Goal: Task Accomplishment & Management: Use online tool/utility

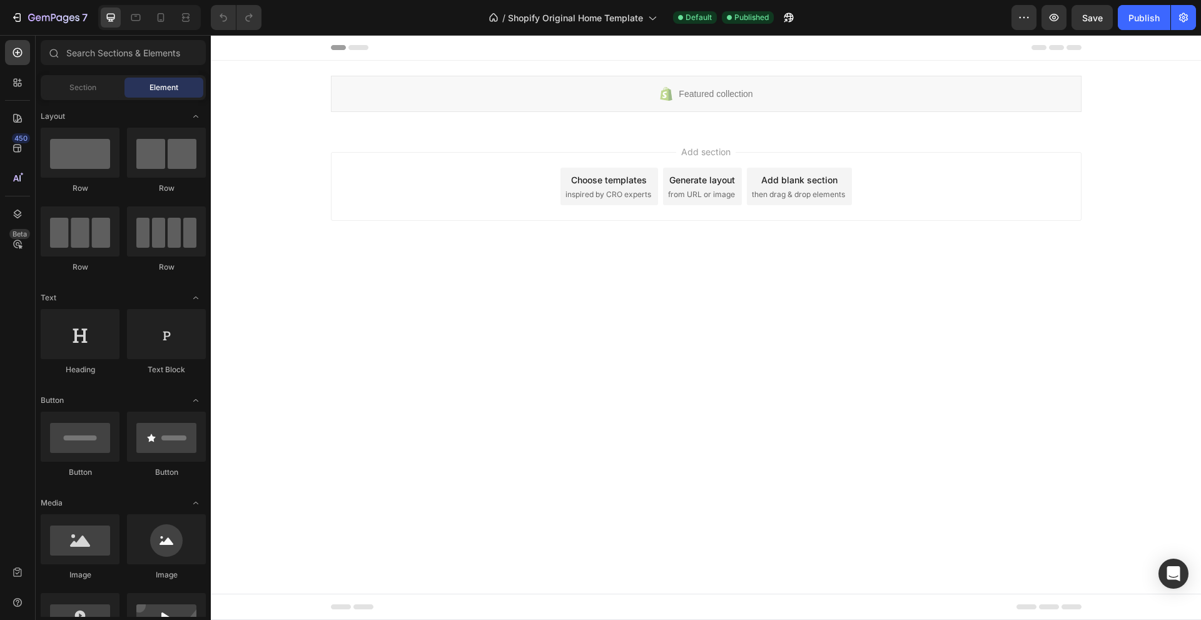
click at [359, 48] on icon at bounding box center [358, 47] width 20 height 5
click at [573, 12] on span "Shopify Original Home Template" at bounding box center [575, 17] width 135 height 13
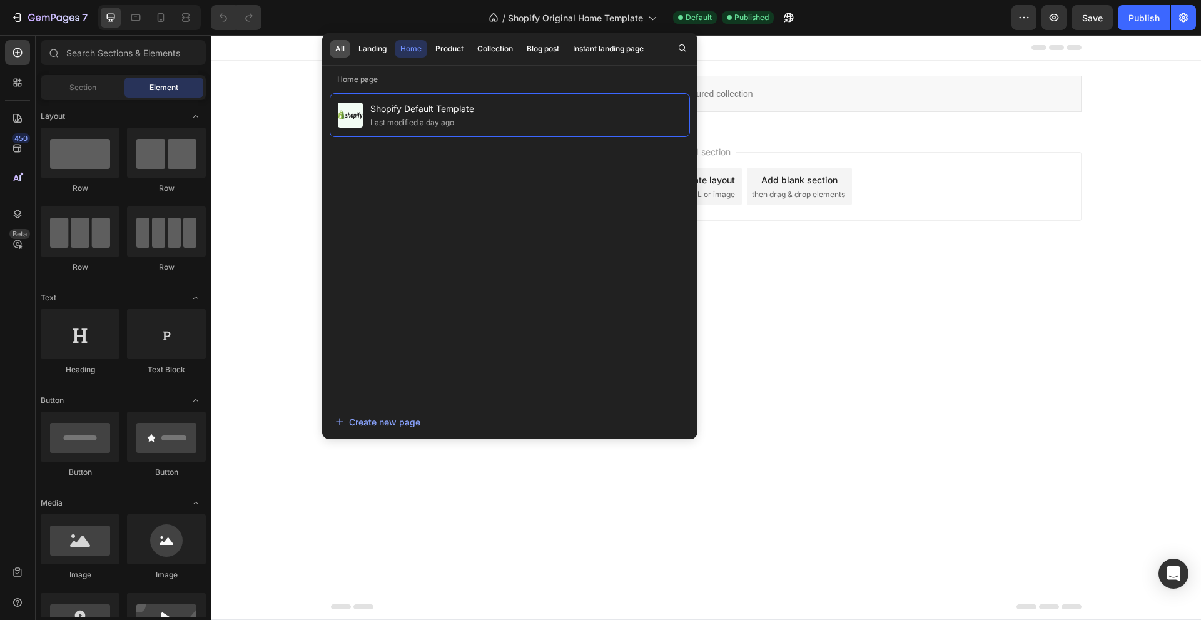
click at [341, 46] on div "All" at bounding box center [339, 48] width 9 height 11
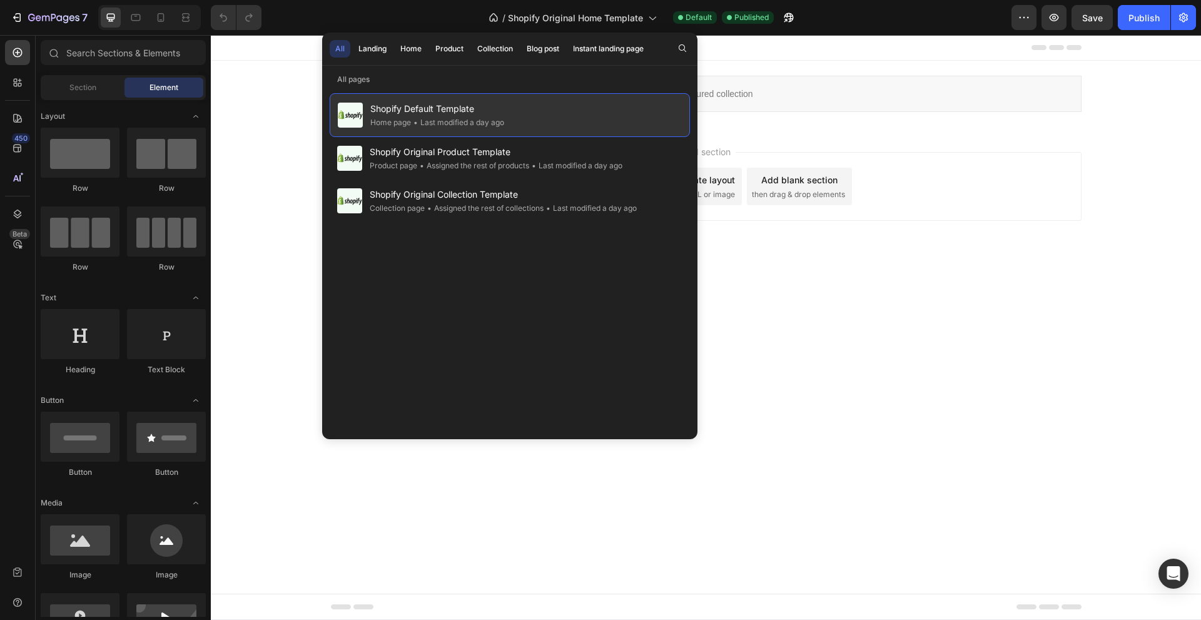
click at [448, 113] on span "Shopify Default Template" at bounding box center [437, 108] width 134 height 15
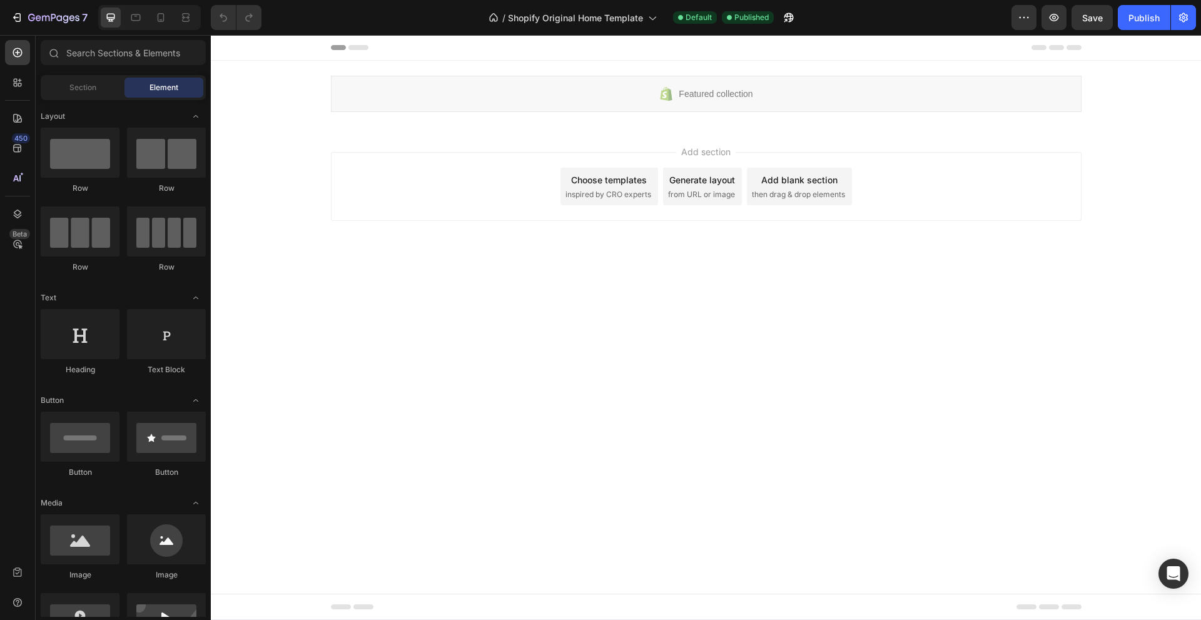
click at [448, 113] on span "Shopify Default Template" at bounding box center [437, 108] width 134 height 15
click at [356, 48] on icon at bounding box center [358, 47] width 20 height 5
click at [597, 201] on div "Choose templates inspired by CRO experts" at bounding box center [609, 187] width 98 height 38
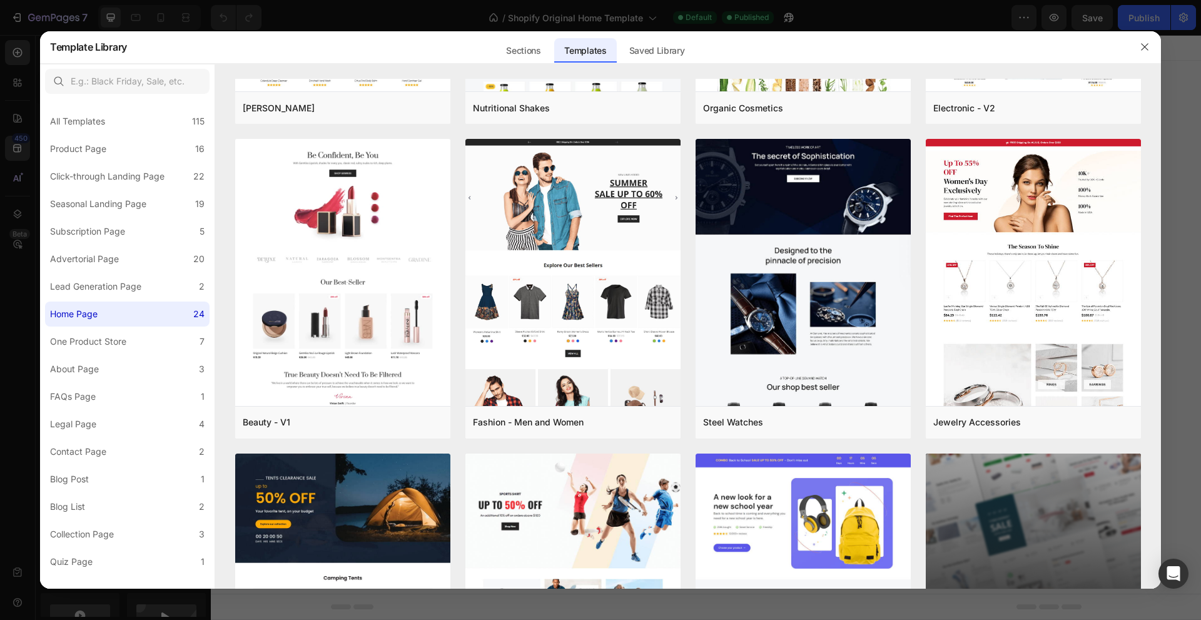
scroll to position [1061, 0]
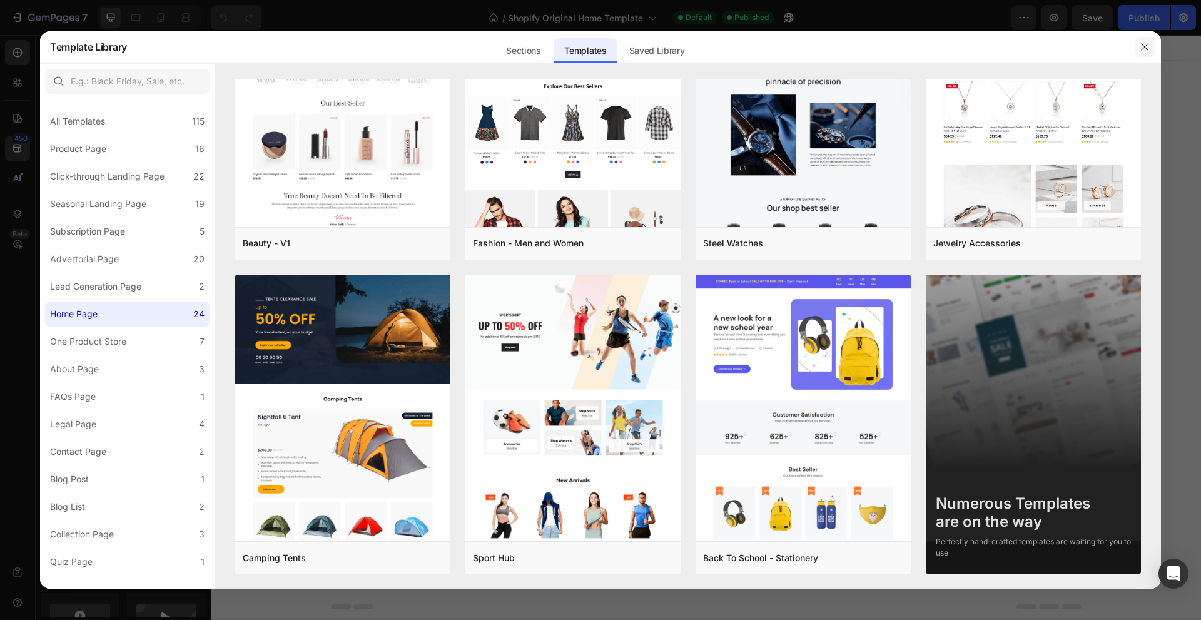
click at [1143, 44] on icon "button" at bounding box center [1144, 47] width 10 height 10
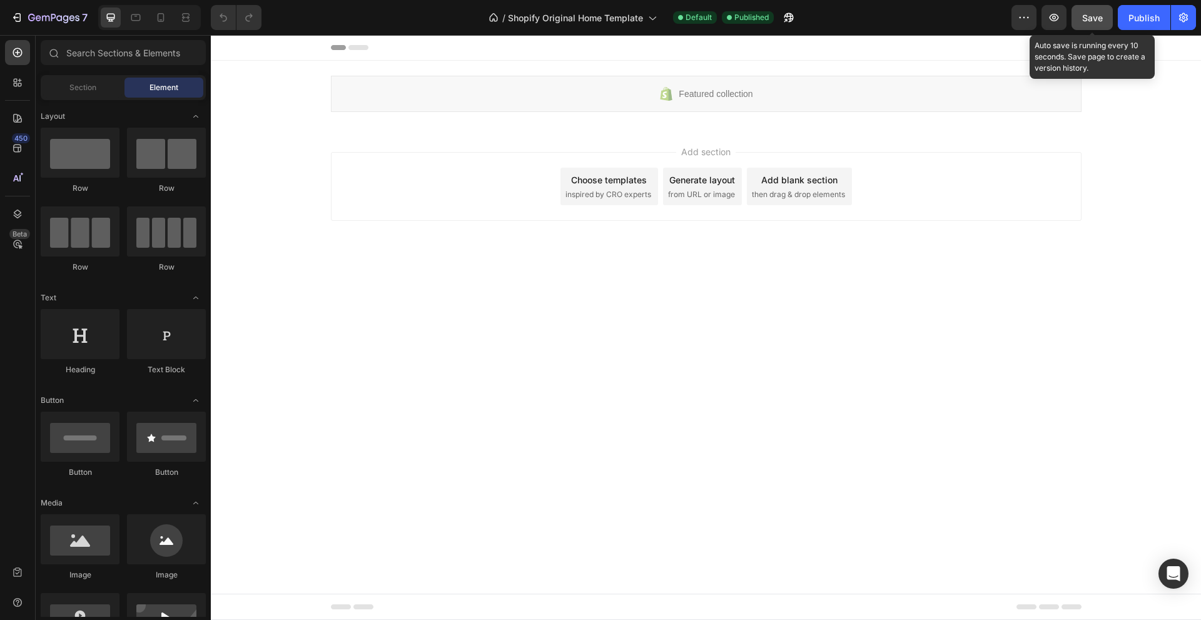
click at [1105, 19] on button "Save" at bounding box center [1091, 17] width 41 height 25
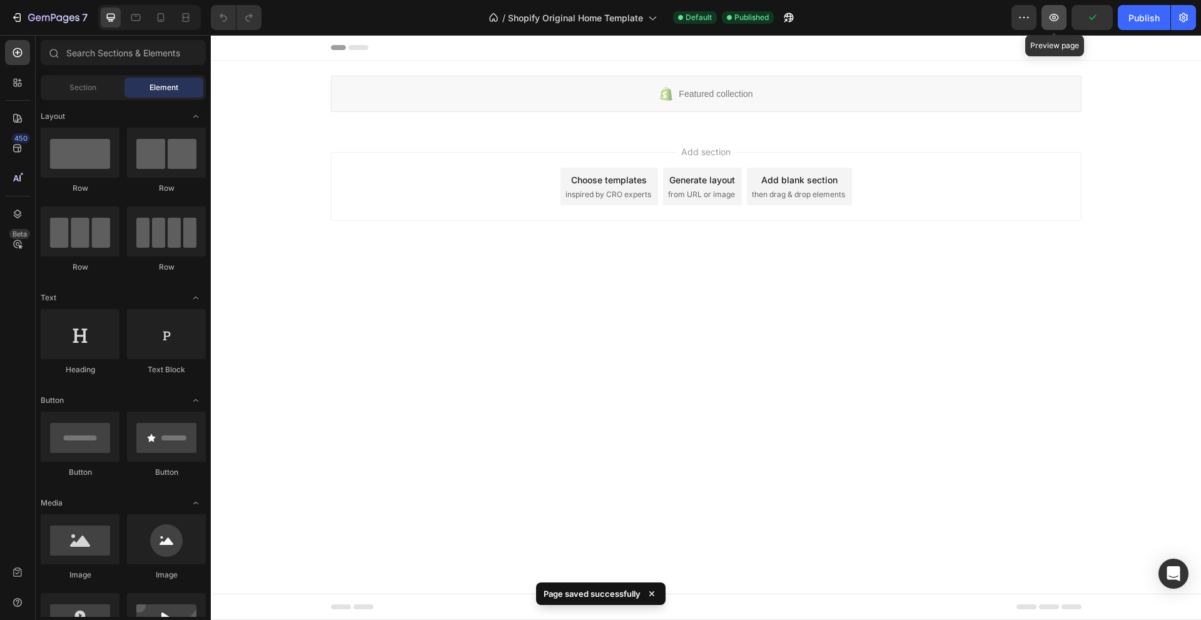
click at [1064, 16] on button "button" at bounding box center [1053, 17] width 25 height 25
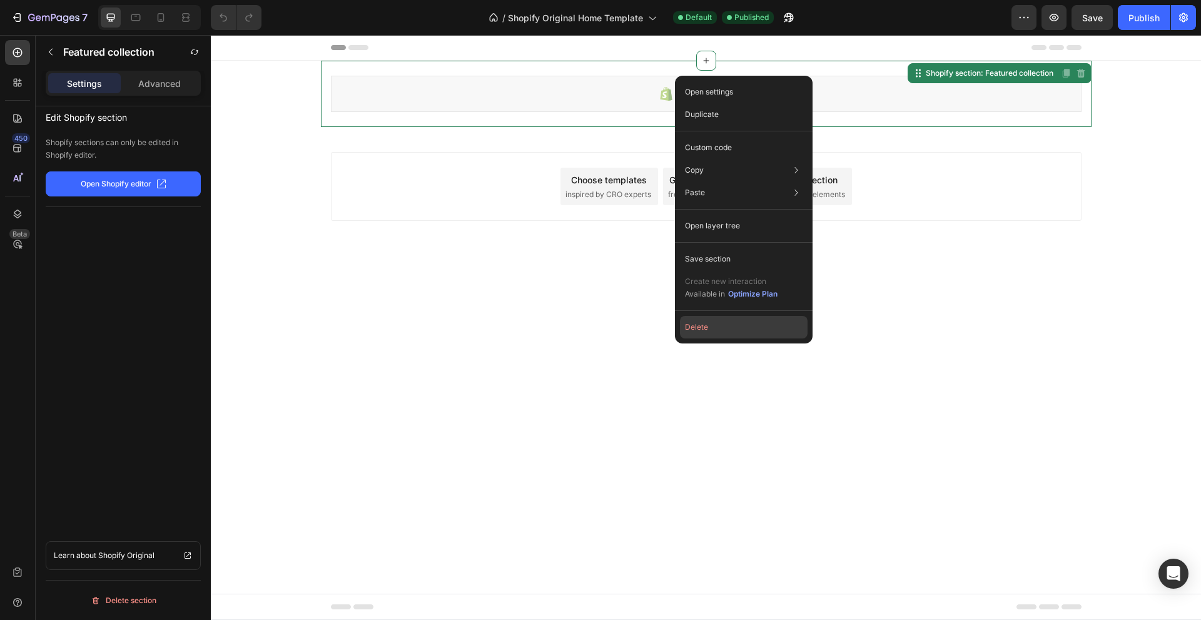
click at [700, 330] on button "Delete" at bounding box center [744, 327] width 128 height 23
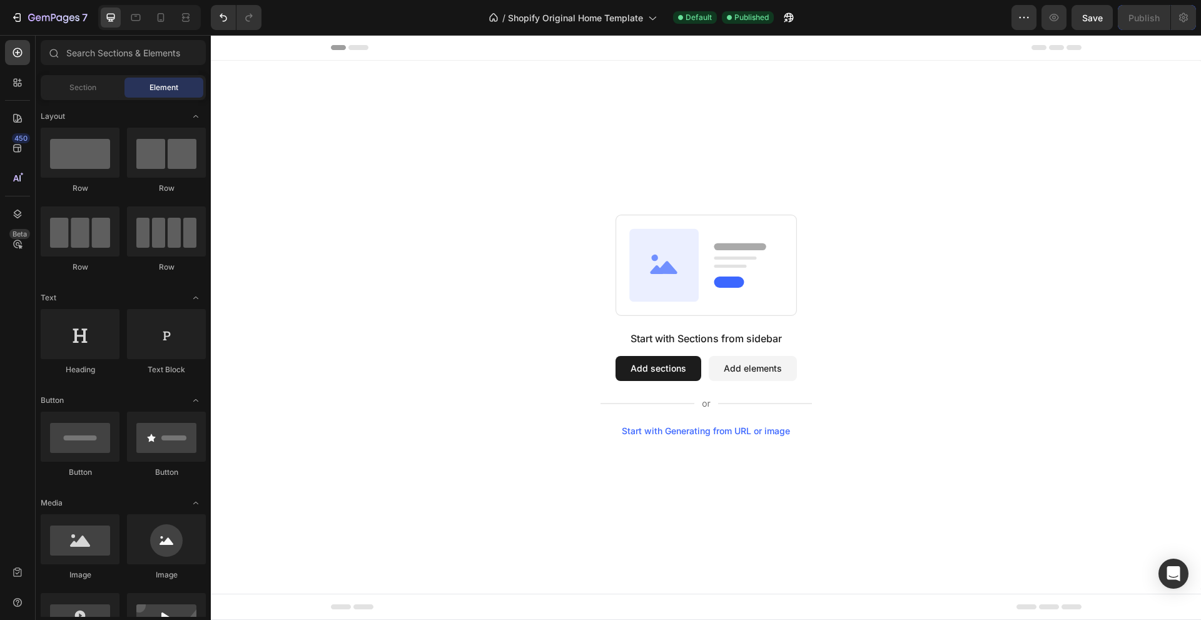
click at [675, 366] on button "Add sections" at bounding box center [658, 368] width 86 height 25
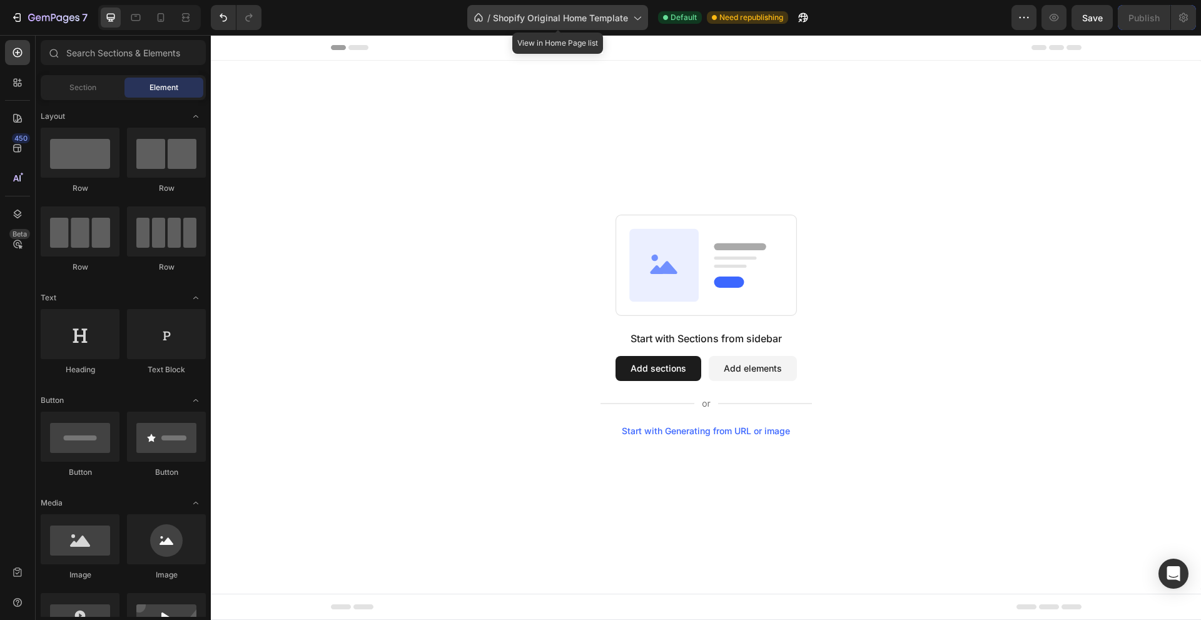
click at [589, 20] on span "Shopify Original Home Template" at bounding box center [560, 17] width 135 height 13
click at [1091, 108] on div "Start with Sections from sidebar Add sections Add elements Start with Generatin…" at bounding box center [706, 325] width 990 height 528
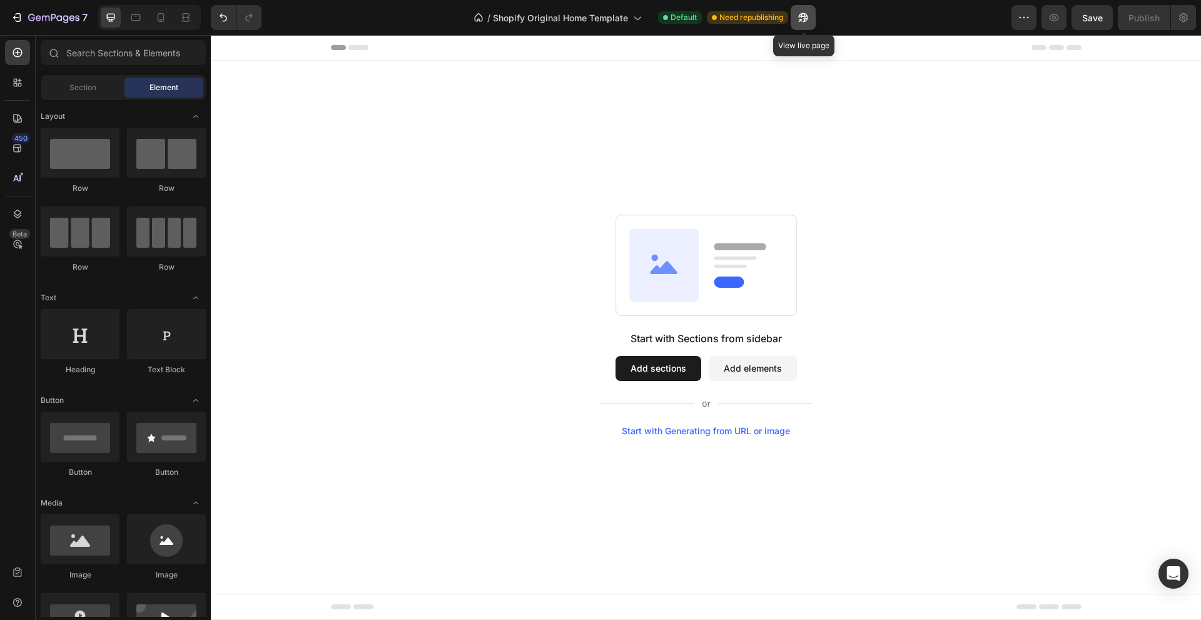
click at [799, 19] on icon "button" at bounding box center [803, 17] width 13 height 13
click at [1027, 22] on icon "button" at bounding box center [1023, 17] width 13 height 13
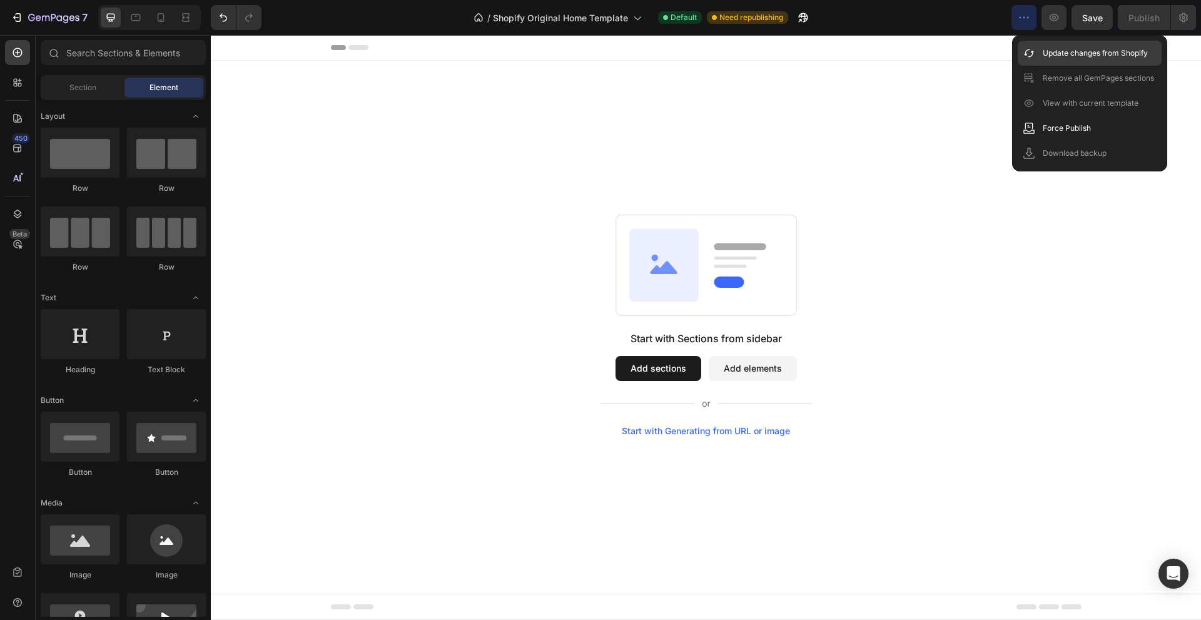
click at [1052, 48] on p "Update changes from Shopify" at bounding box center [1094, 53] width 105 height 13
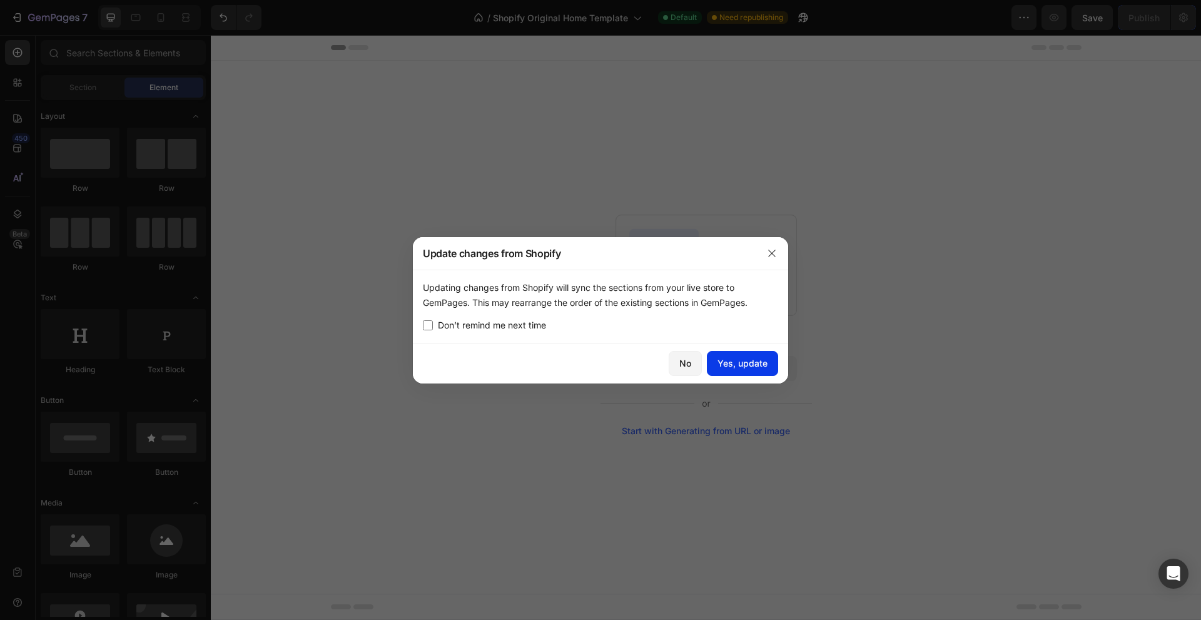
click at [753, 353] on button "Yes, update" at bounding box center [742, 363] width 71 height 25
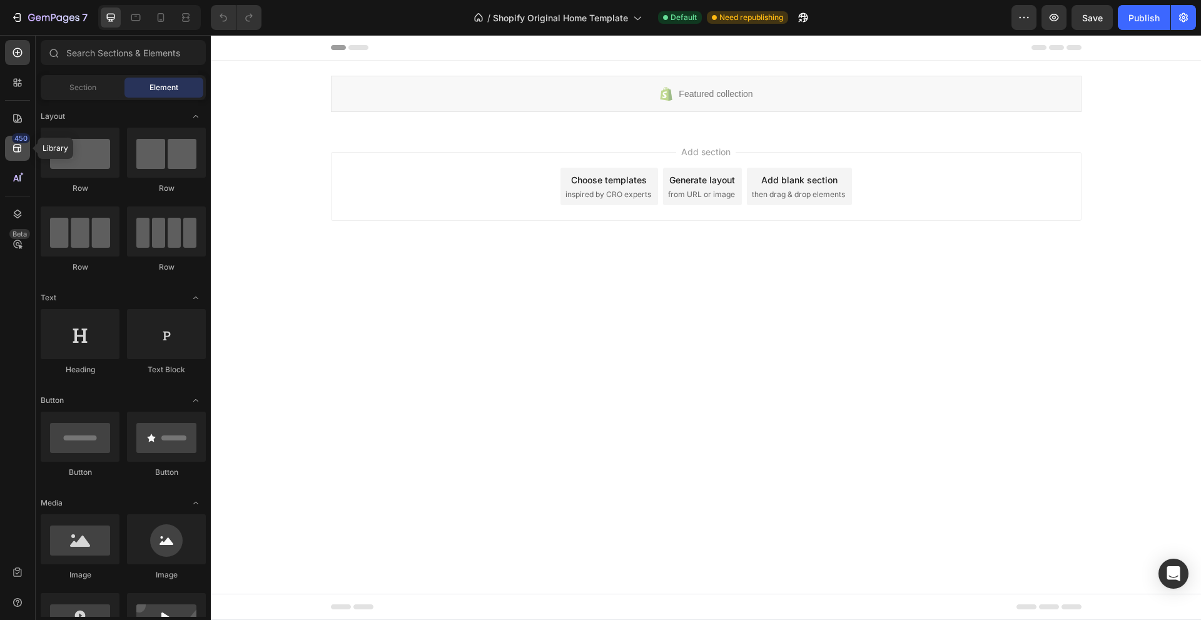
click at [16, 148] on icon at bounding box center [17, 148] width 8 height 8
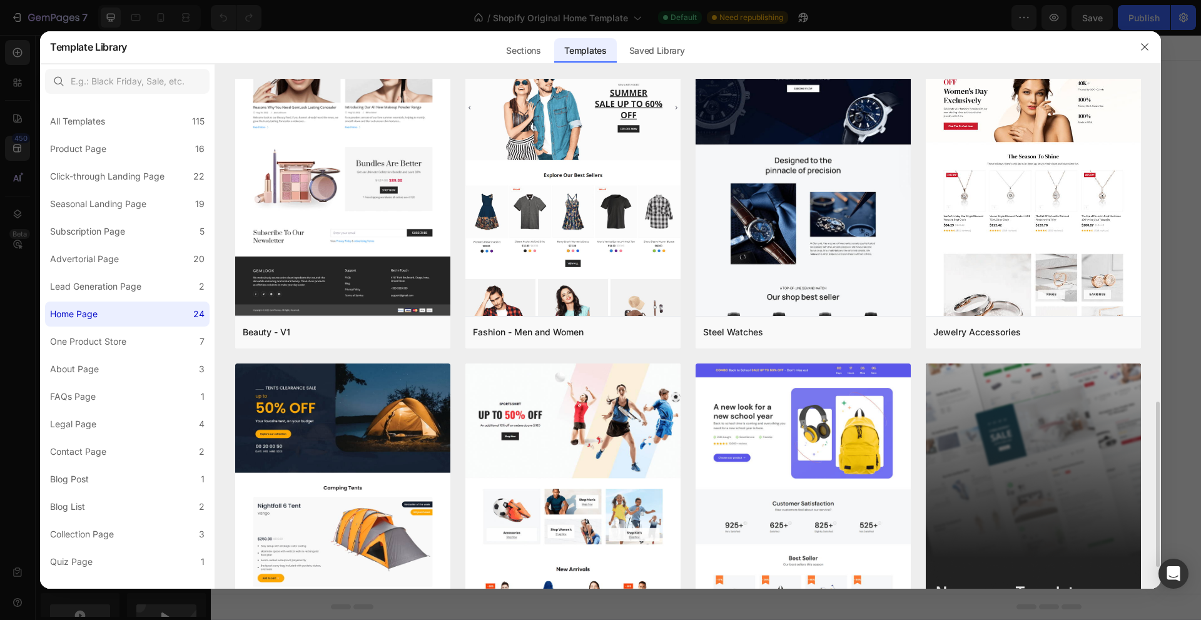
scroll to position [991, 0]
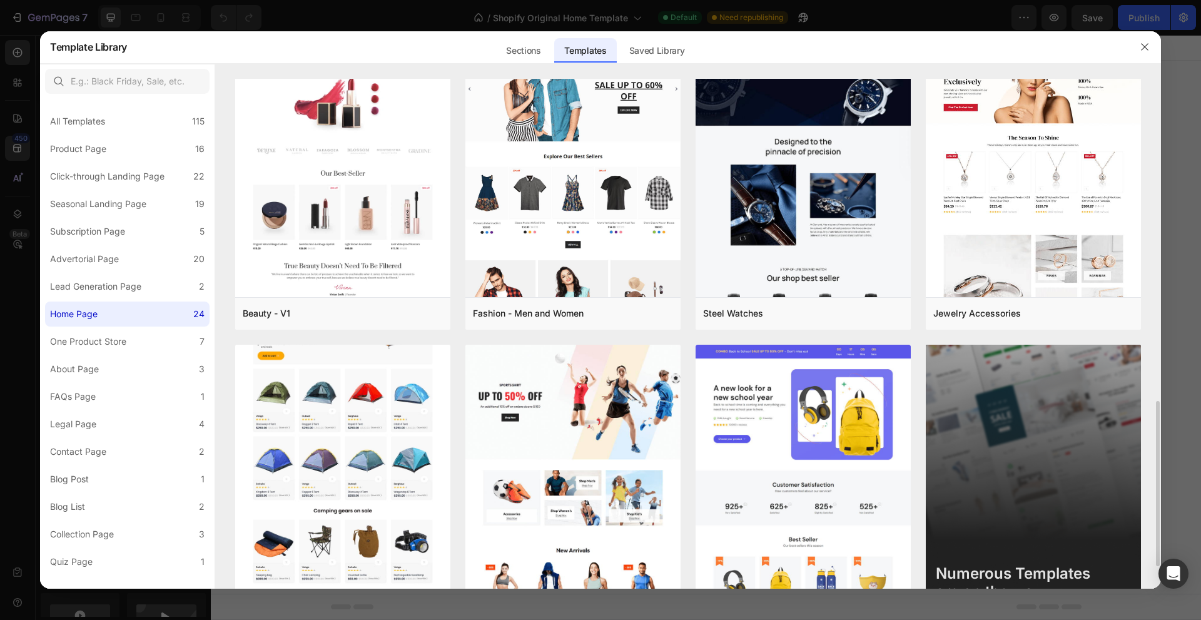
click at [315, 388] on img at bounding box center [342, 376] width 215 height 471
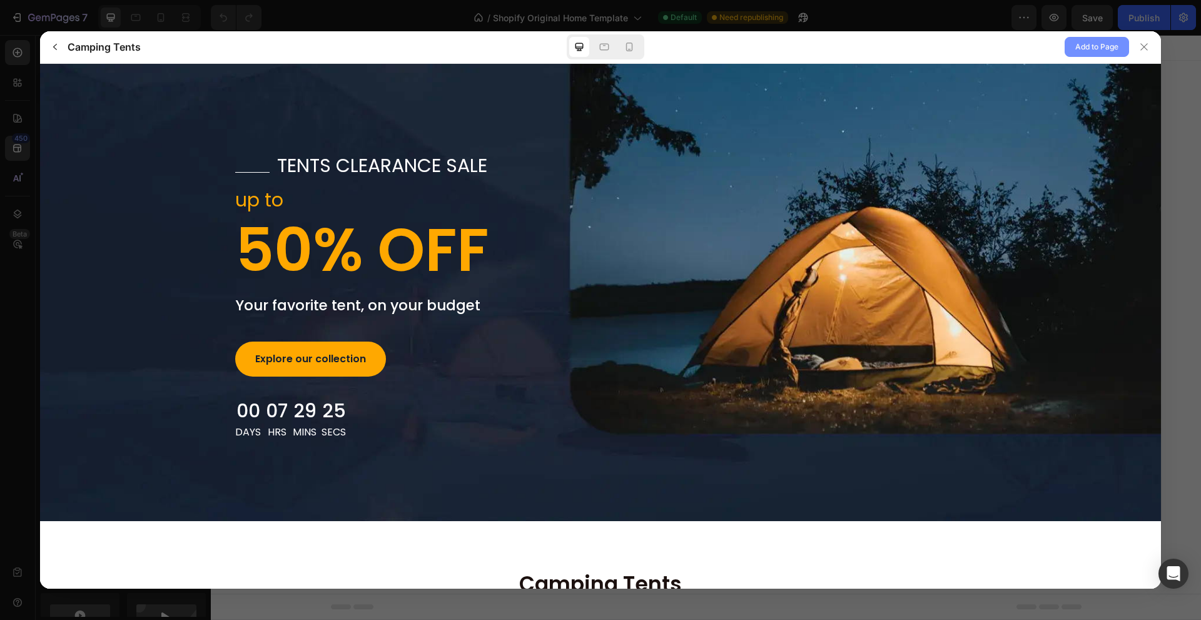
scroll to position [0, 0]
click at [1116, 46] on span "Add to Page" at bounding box center [1096, 46] width 43 height 15
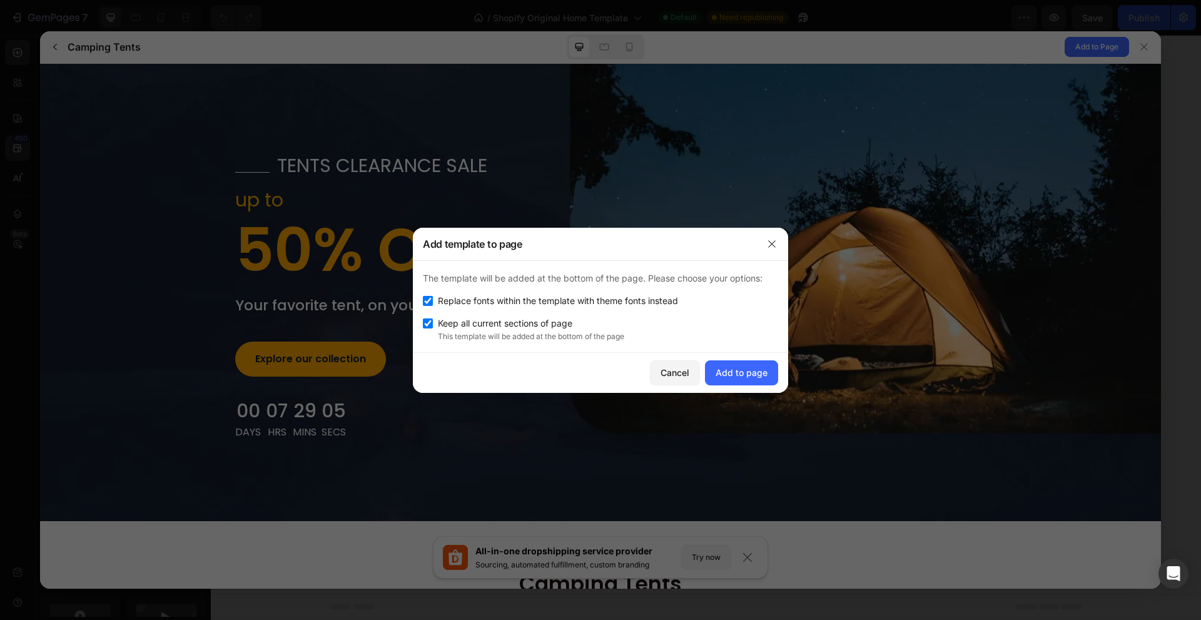
click at [435, 328] on label "Keep all current sections of page" at bounding box center [502, 323] width 139 height 15
checkbox input "true"
click at [725, 375] on div "Add to page" at bounding box center [741, 372] width 52 height 13
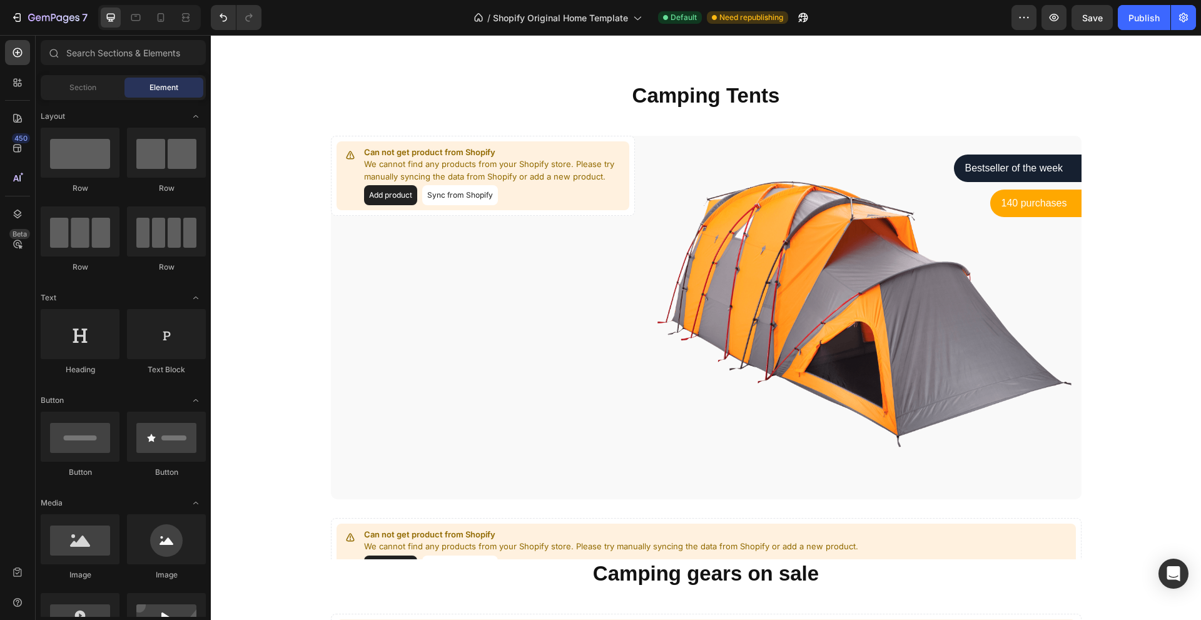
scroll to position [835, 0]
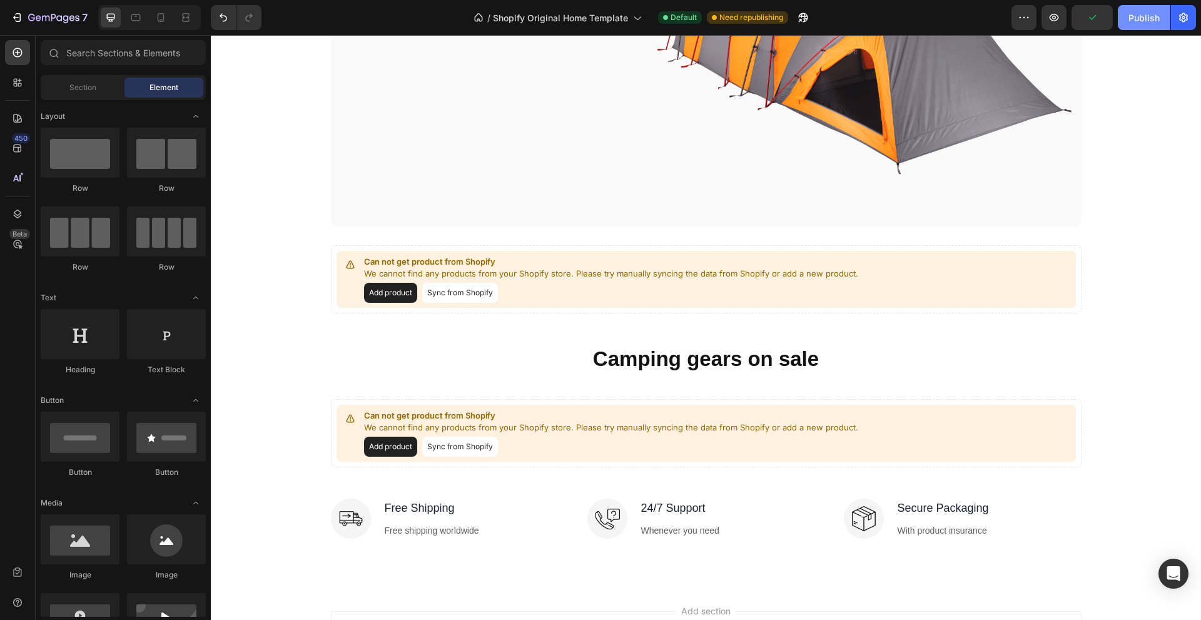
click at [1133, 26] on button "Publish" at bounding box center [1143, 17] width 53 height 25
click at [12, 89] on div at bounding box center [17, 82] width 25 height 25
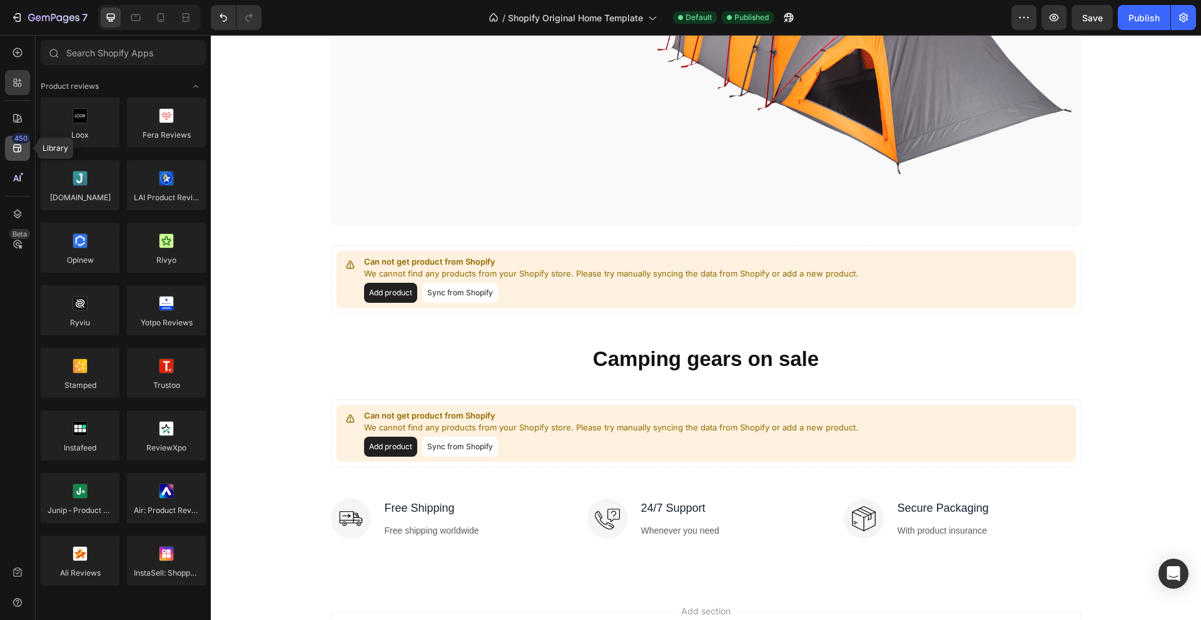
click at [17, 148] on icon at bounding box center [17, 148] width 13 height 13
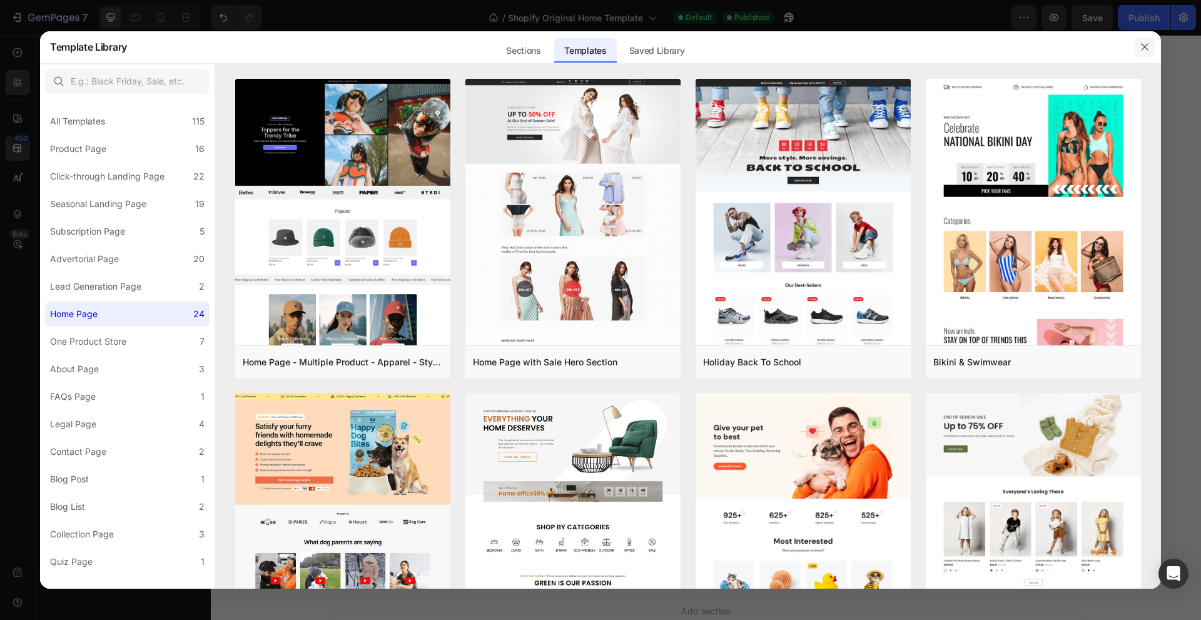
click at [1149, 41] on button "button" at bounding box center [1144, 47] width 20 height 20
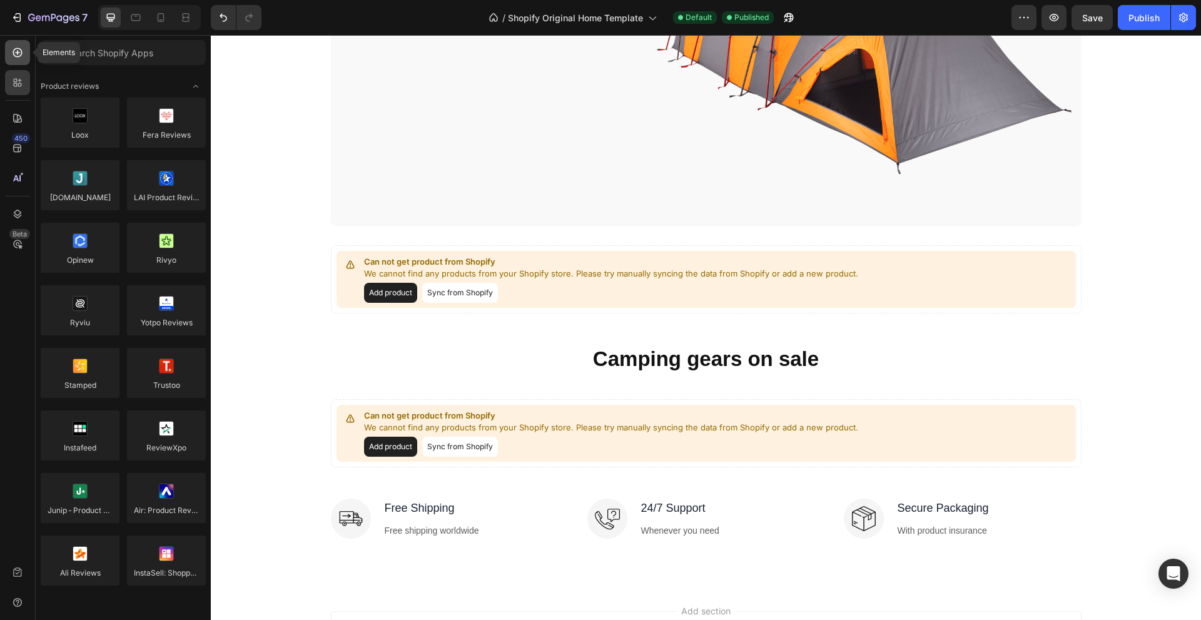
click at [21, 51] on icon at bounding box center [17, 52] width 13 height 13
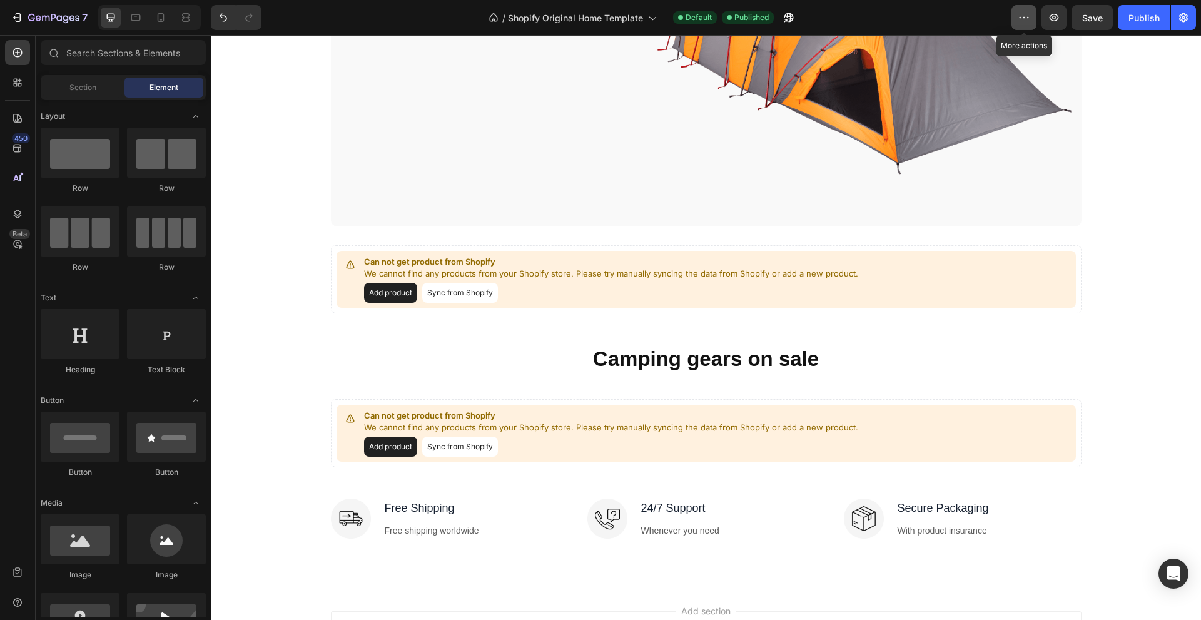
click at [1032, 25] on button "button" at bounding box center [1023, 17] width 25 height 25
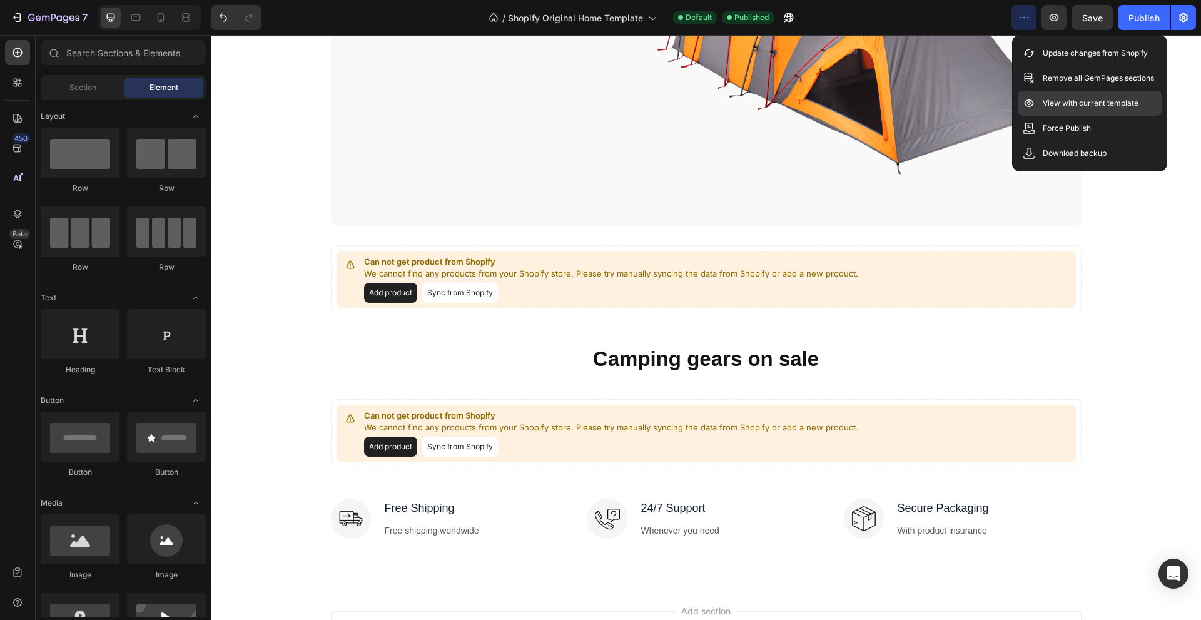
click at [1042, 102] on p "View with current template" at bounding box center [1090, 103] width 96 height 13
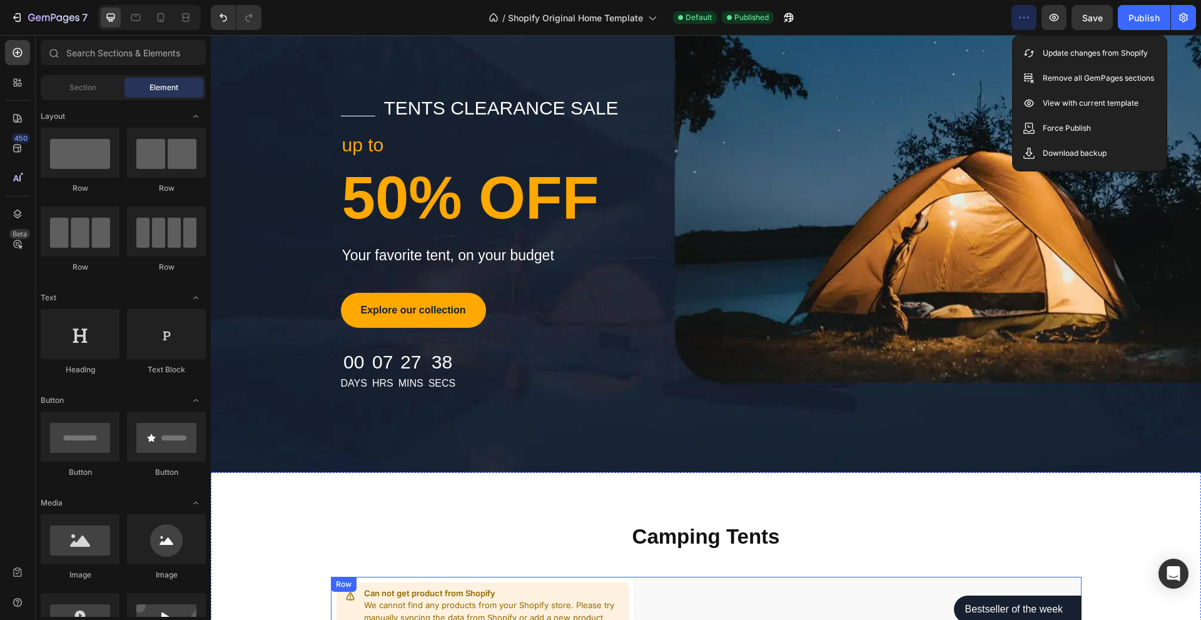
scroll to position [116, 0]
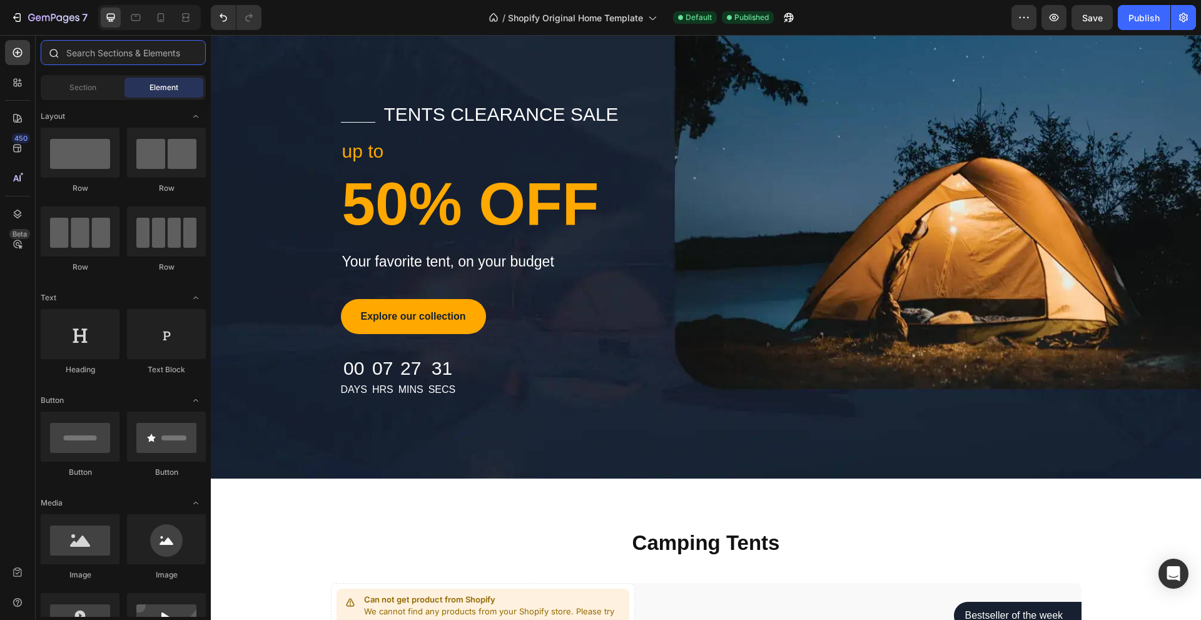
click at [77, 54] on input "text" at bounding box center [123, 52] width 165 height 25
click at [17, 16] on icon "button" at bounding box center [17, 17] width 13 height 13
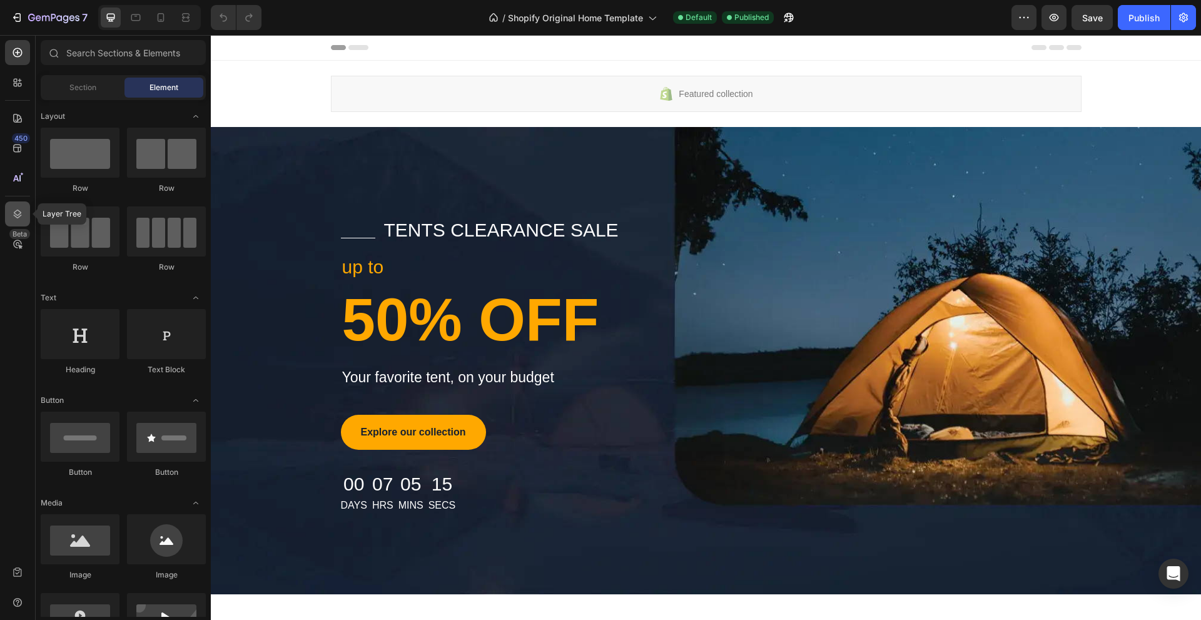
click at [18, 209] on icon at bounding box center [17, 214] width 13 height 13
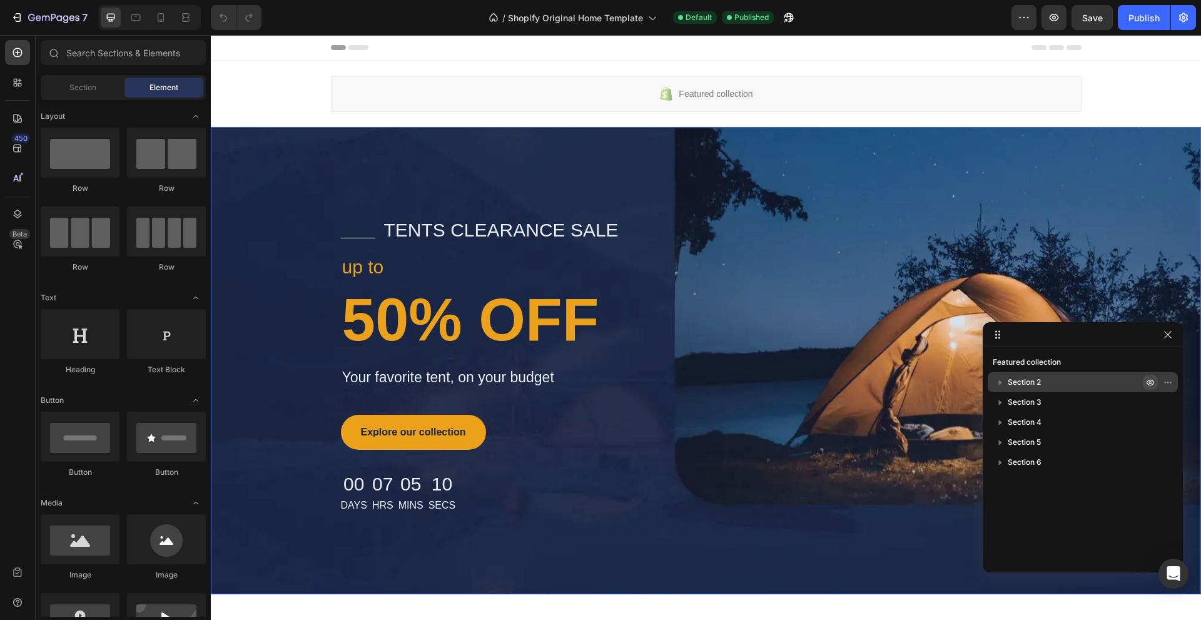
click at [1151, 384] on icon "button" at bounding box center [1150, 382] width 10 height 10
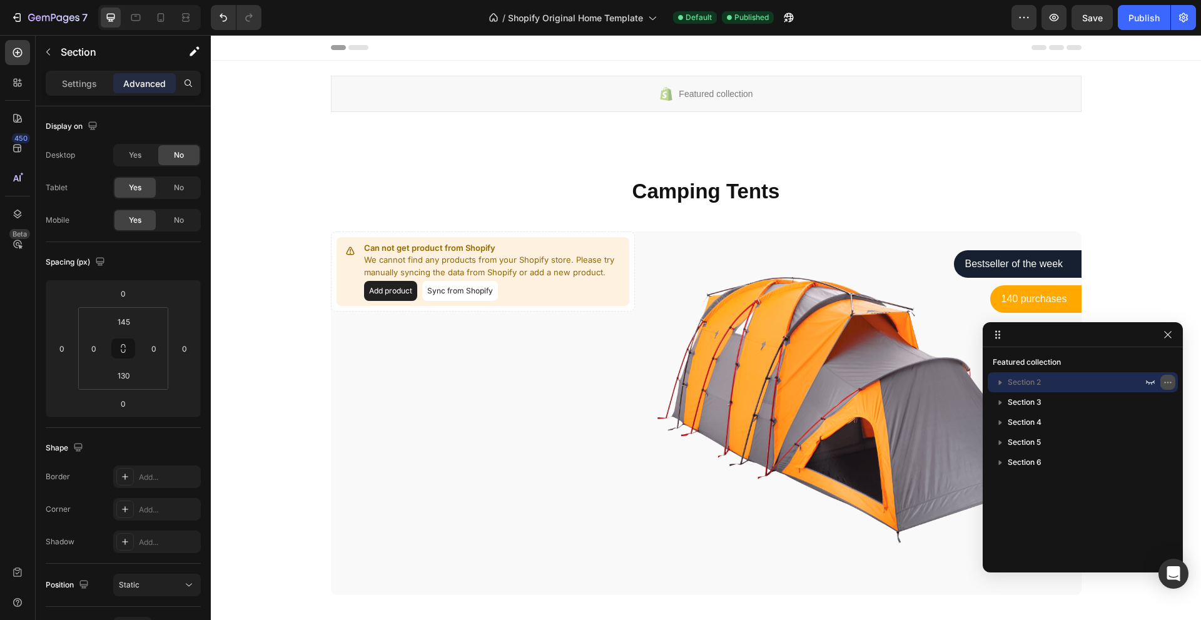
click at [1167, 384] on icon "button" at bounding box center [1167, 382] width 10 height 10
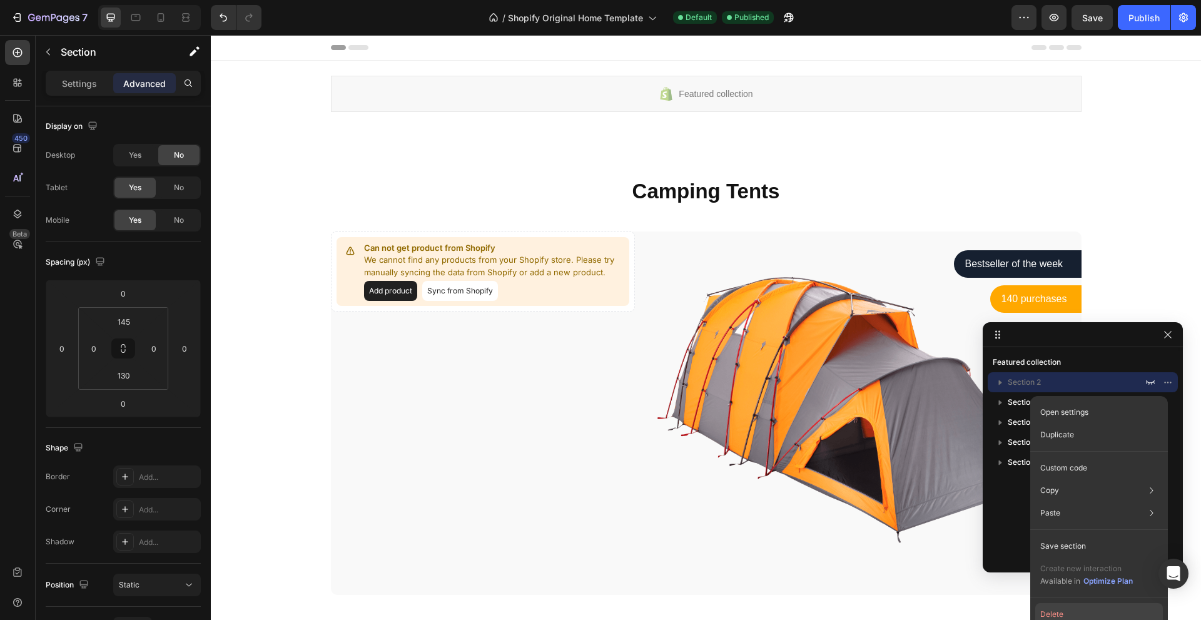
click at [1065, 618] on button "Delete" at bounding box center [1099, 614] width 128 height 23
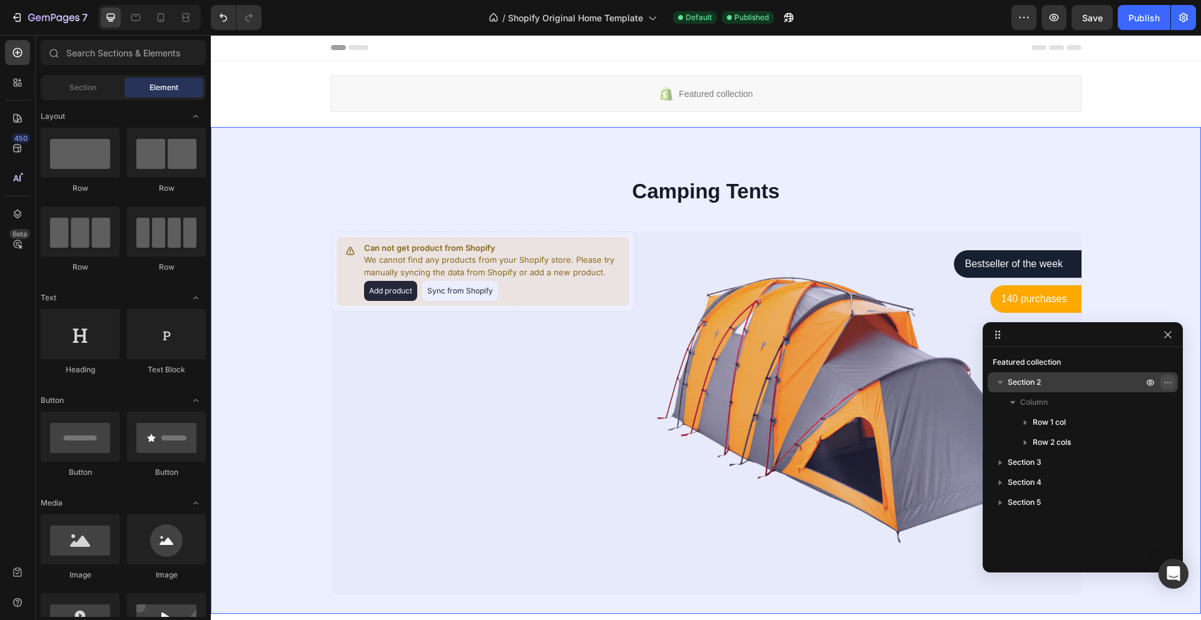
click at [1167, 384] on icon "button" at bounding box center [1167, 382] width 10 height 10
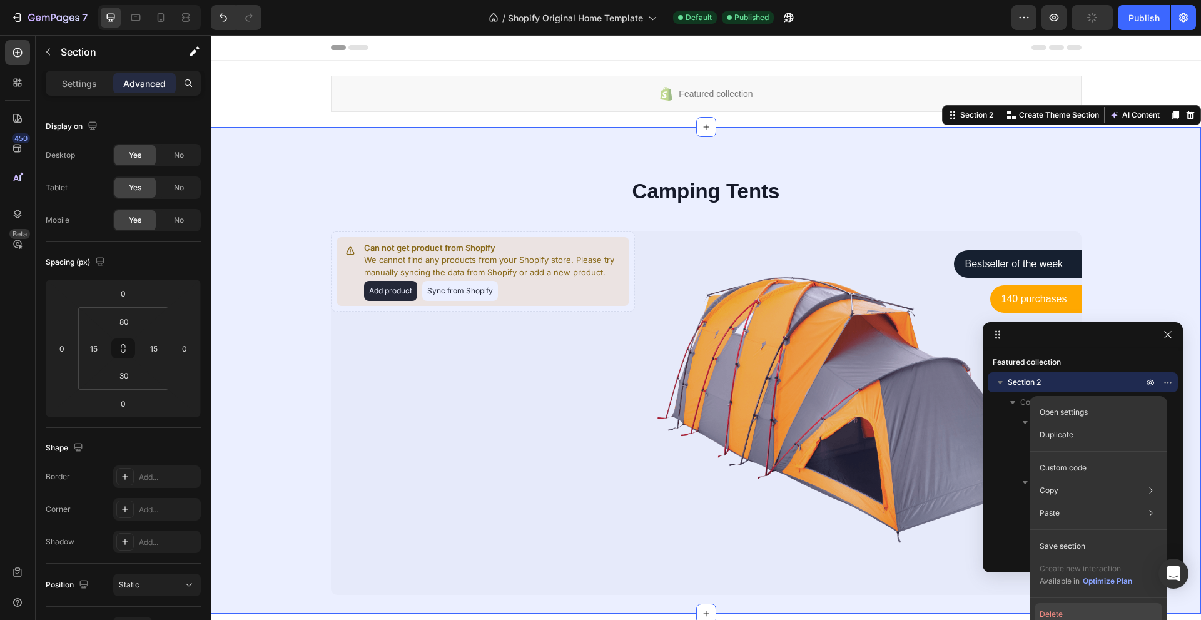
click at [1067, 610] on button "Delete" at bounding box center [1098, 614] width 128 height 23
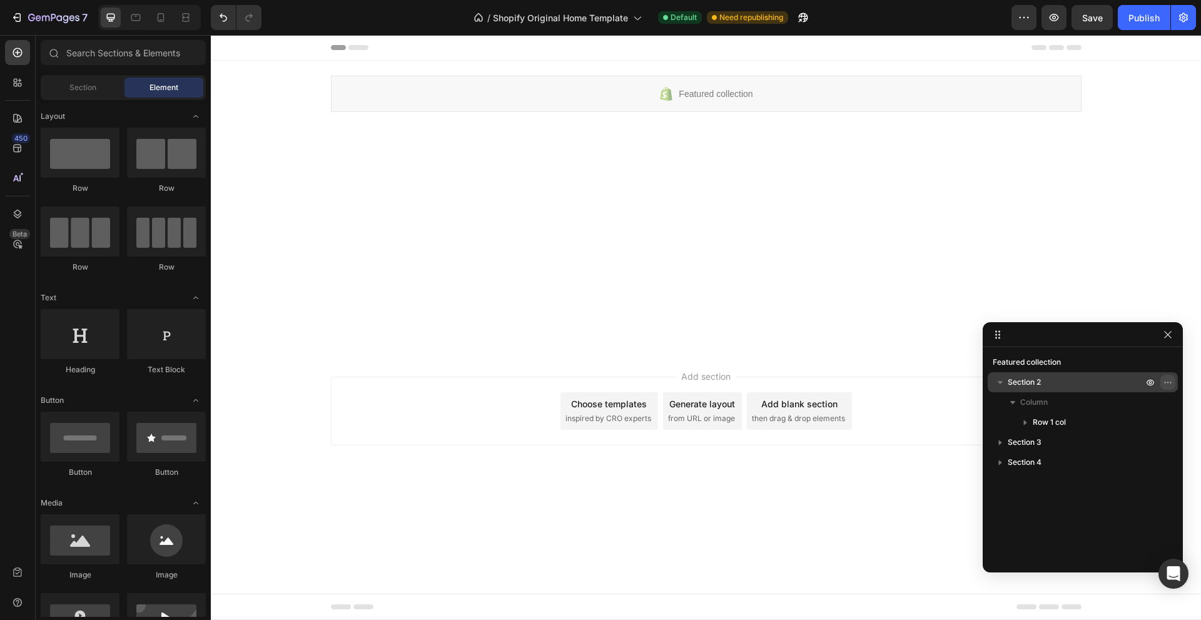
click at [1166, 382] on icon "button" at bounding box center [1167, 382] width 10 height 10
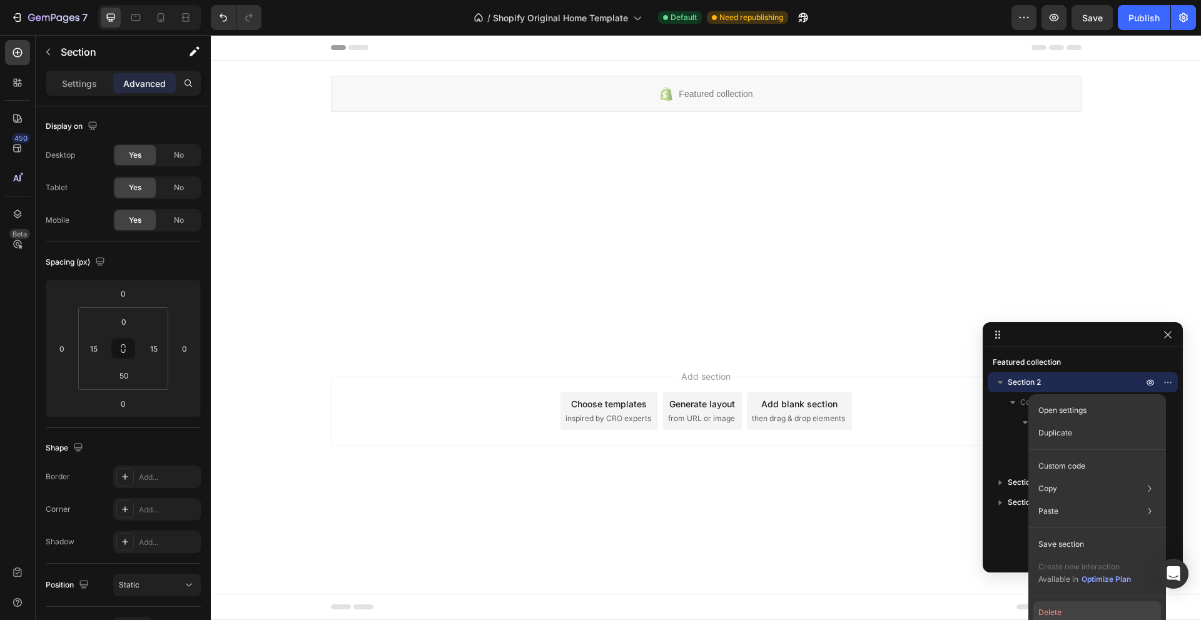
click at [1082, 612] on button "Delete" at bounding box center [1097, 612] width 128 height 23
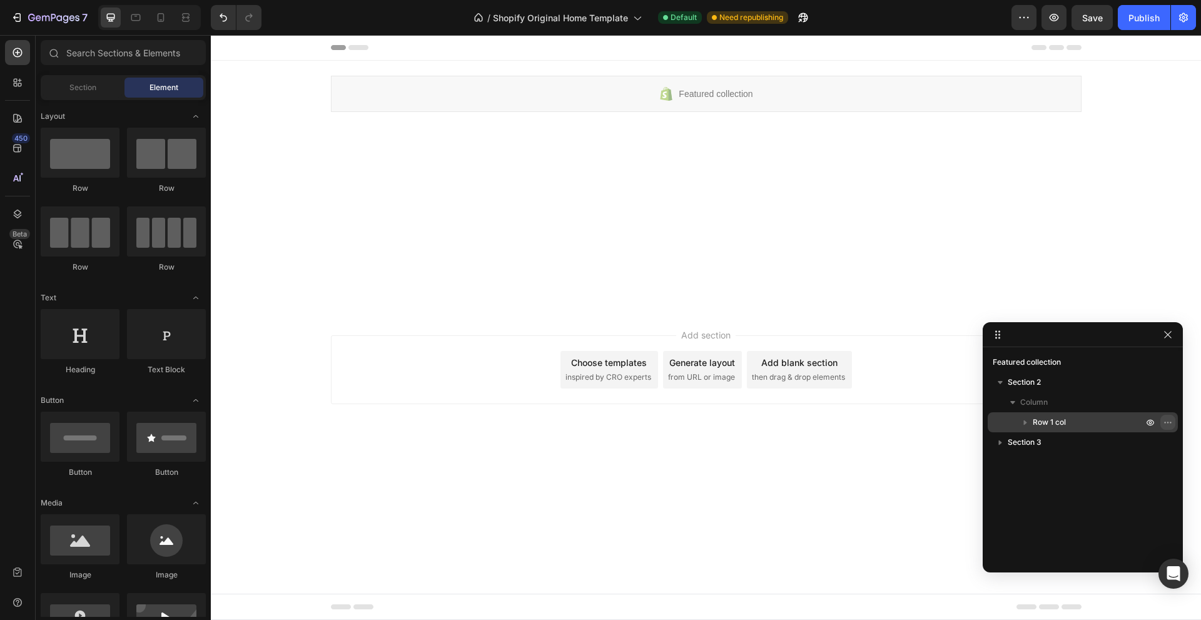
click at [1167, 418] on icon "button" at bounding box center [1167, 422] width 10 height 10
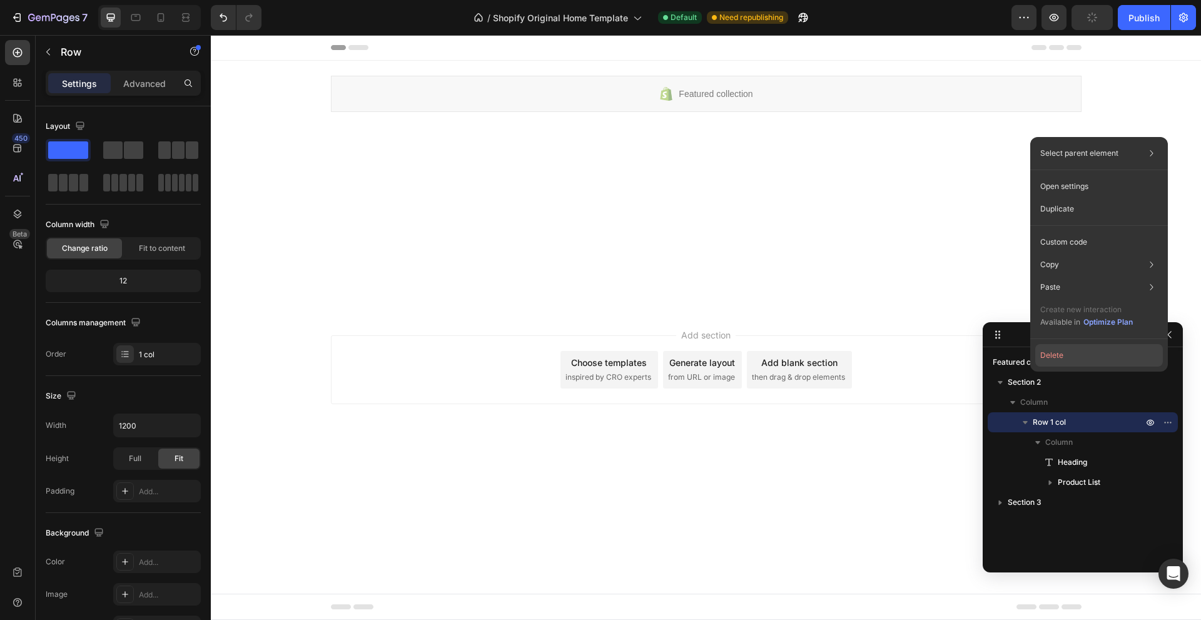
click at [1126, 356] on button "Delete" at bounding box center [1099, 355] width 128 height 23
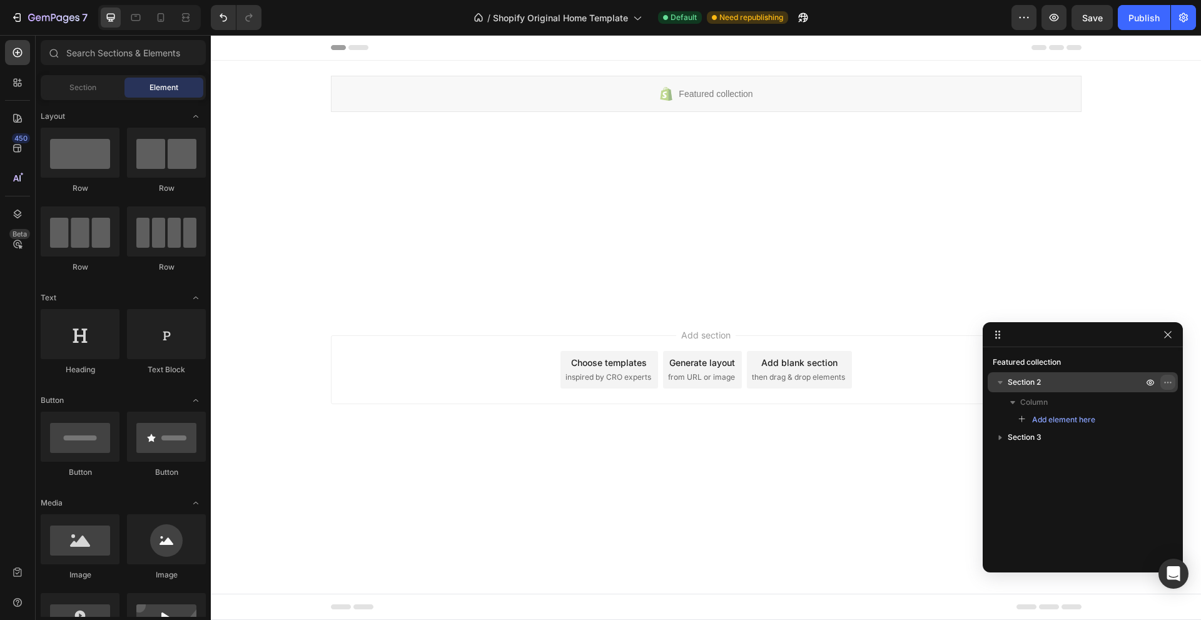
click at [1167, 382] on icon "button" at bounding box center [1167, 381] width 1 height 1
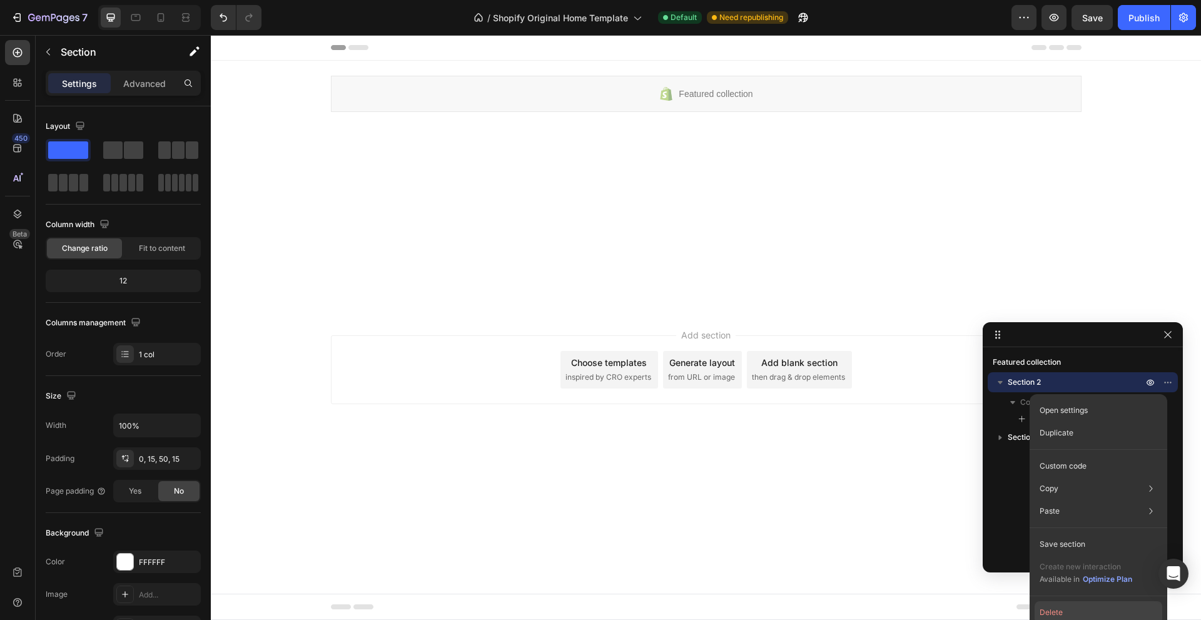
click at [1079, 611] on button "Delete" at bounding box center [1098, 612] width 128 height 23
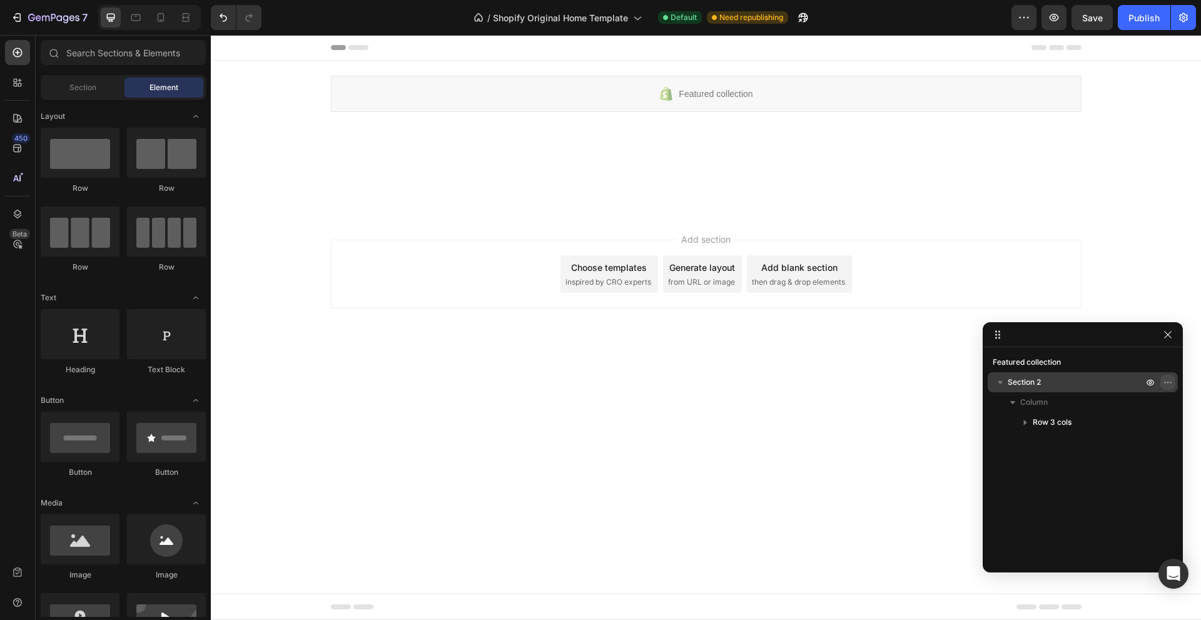
click at [1161, 380] on button "button" at bounding box center [1167, 382] width 15 height 15
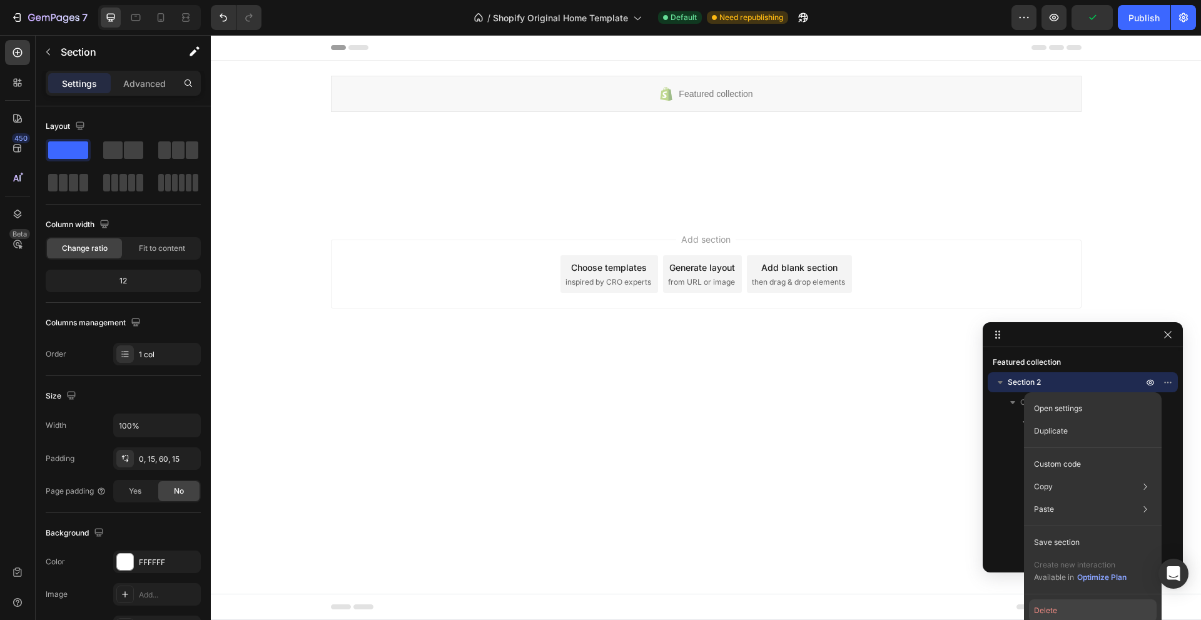
click at [1063, 612] on button "Delete" at bounding box center [1093, 610] width 128 height 23
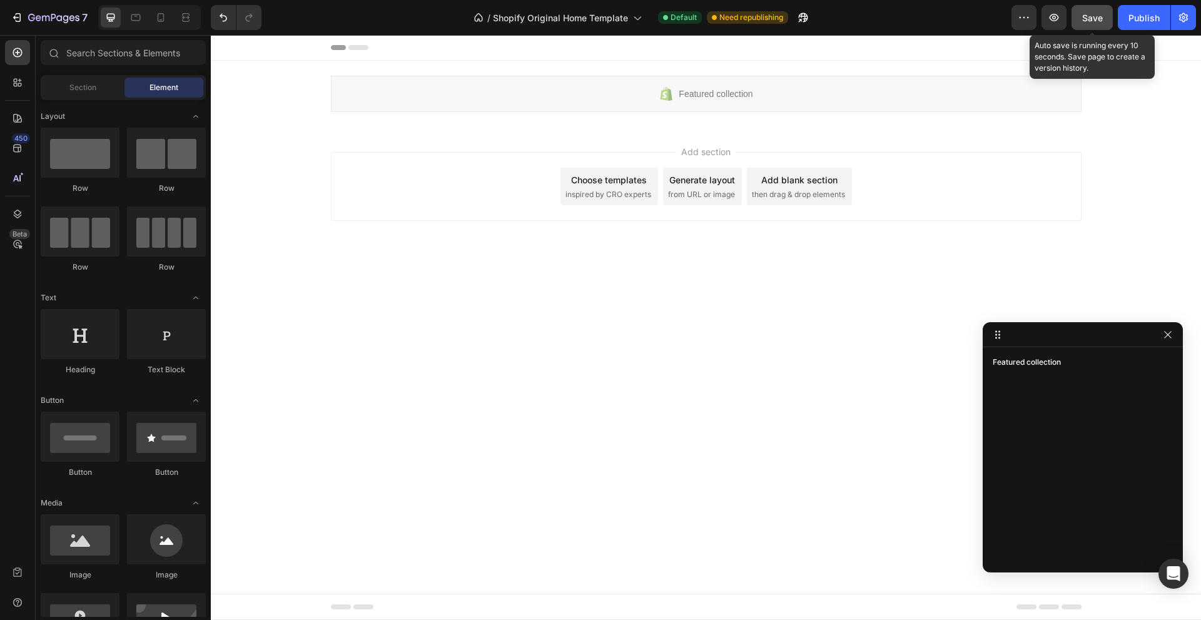
click at [1096, 21] on span "Save" at bounding box center [1092, 18] width 21 height 11
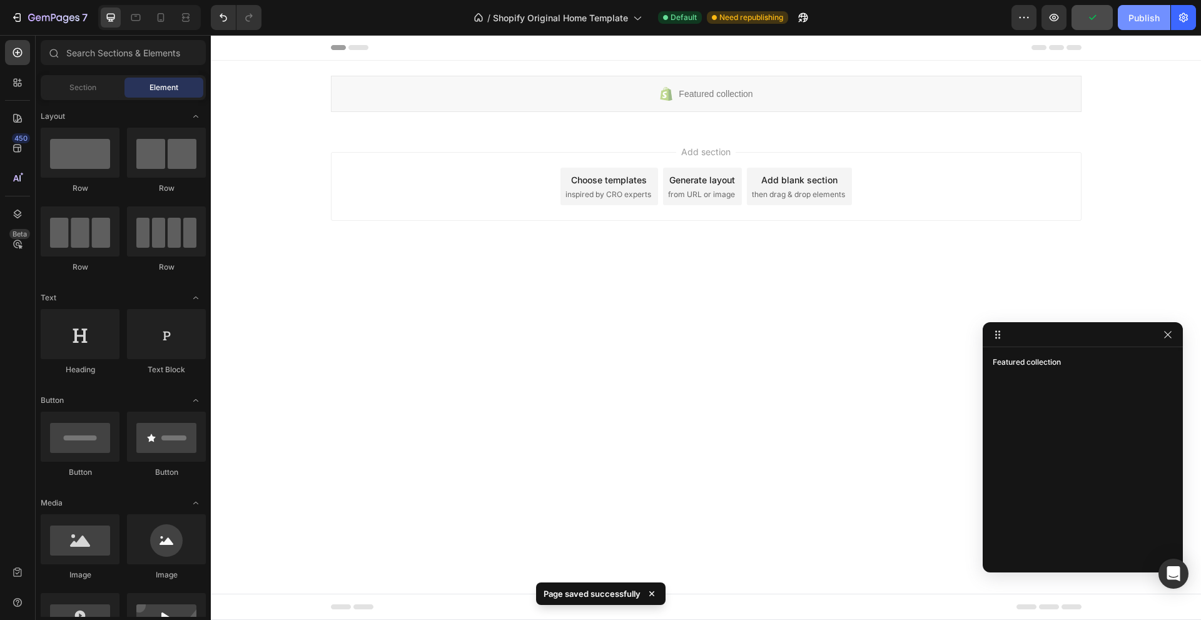
click at [1145, 13] on div "Publish" at bounding box center [1143, 17] width 31 height 13
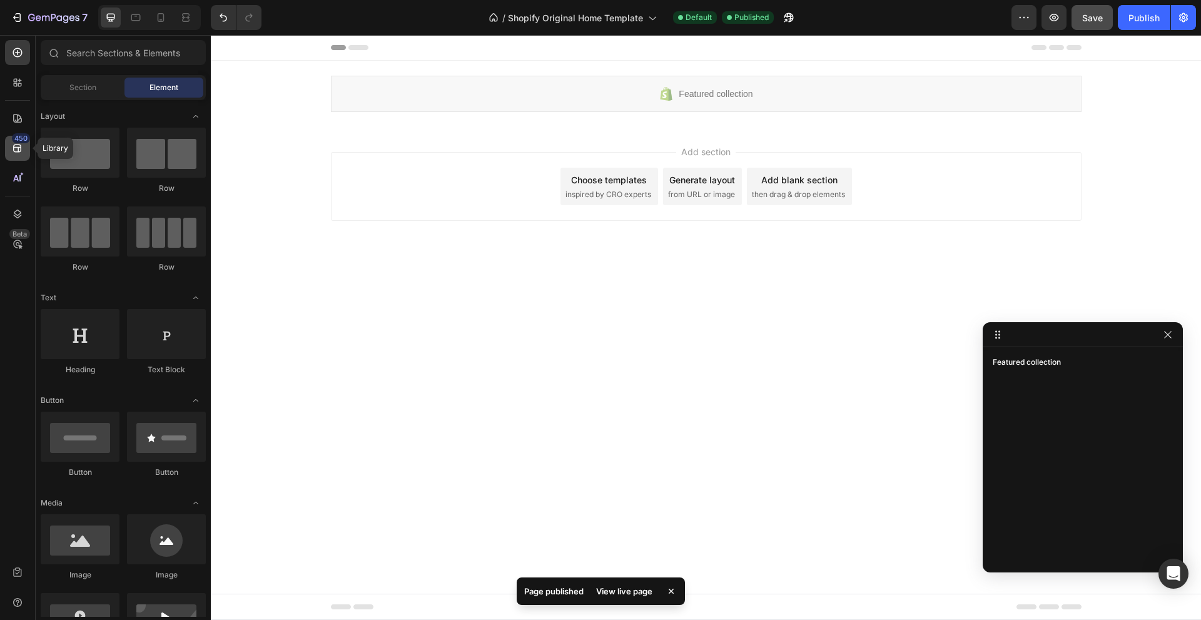
click at [23, 148] on icon at bounding box center [17, 148] width 13 height 13
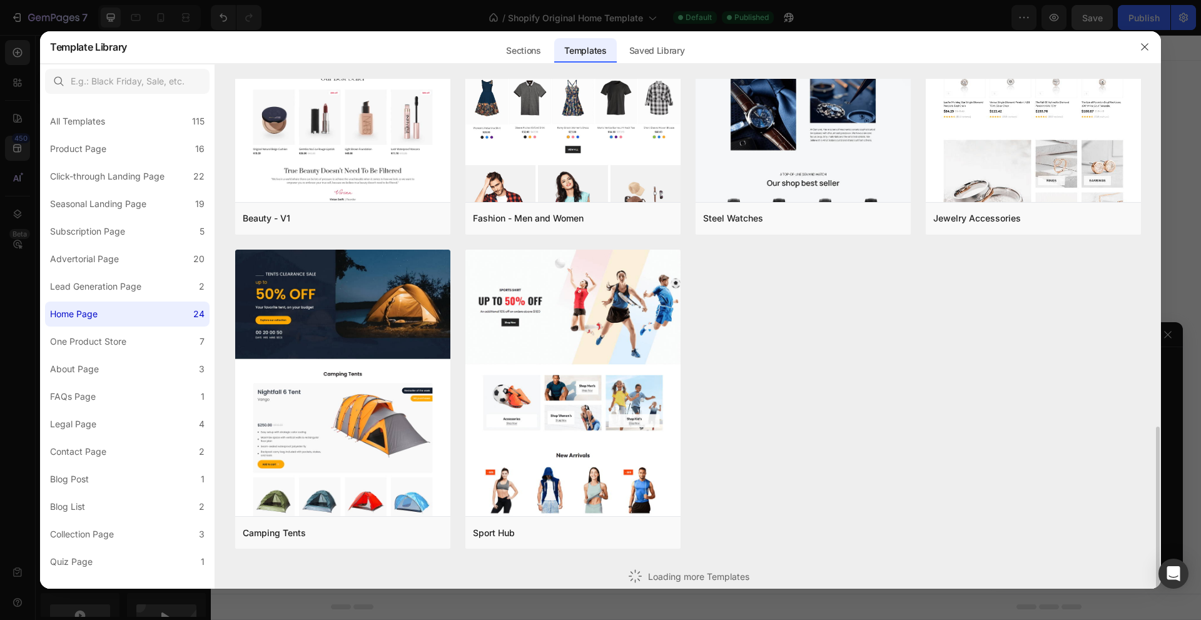
scroll to position [1061, 0]
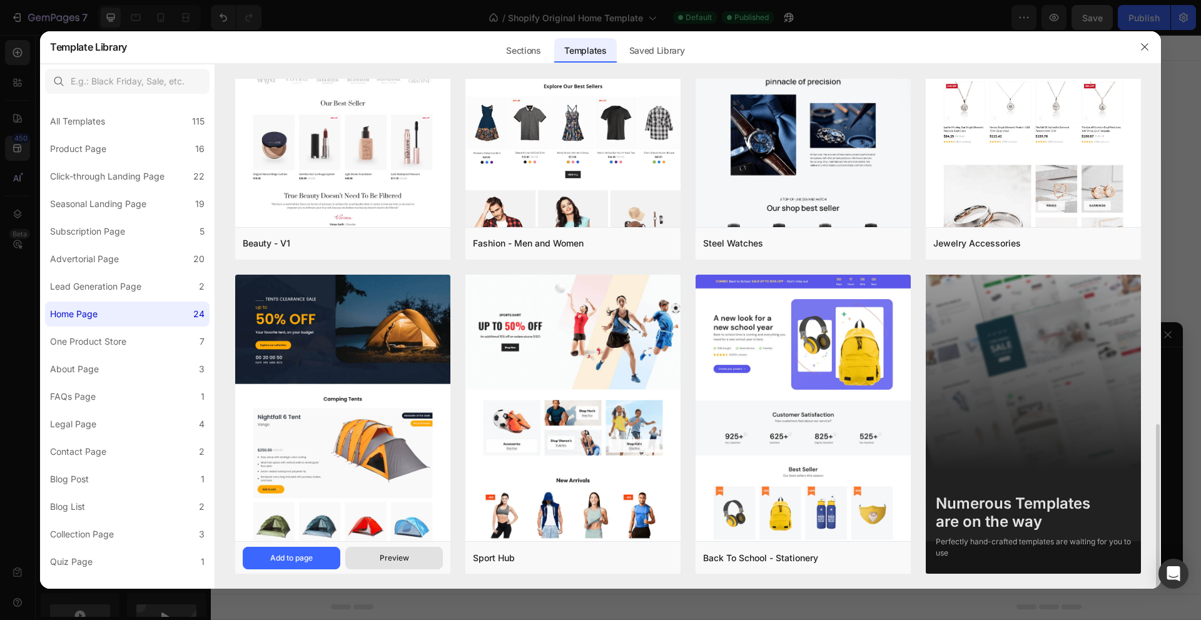
click at [391, 555] on div "Preview" at bounding box center [394, 557] width 29 height 11
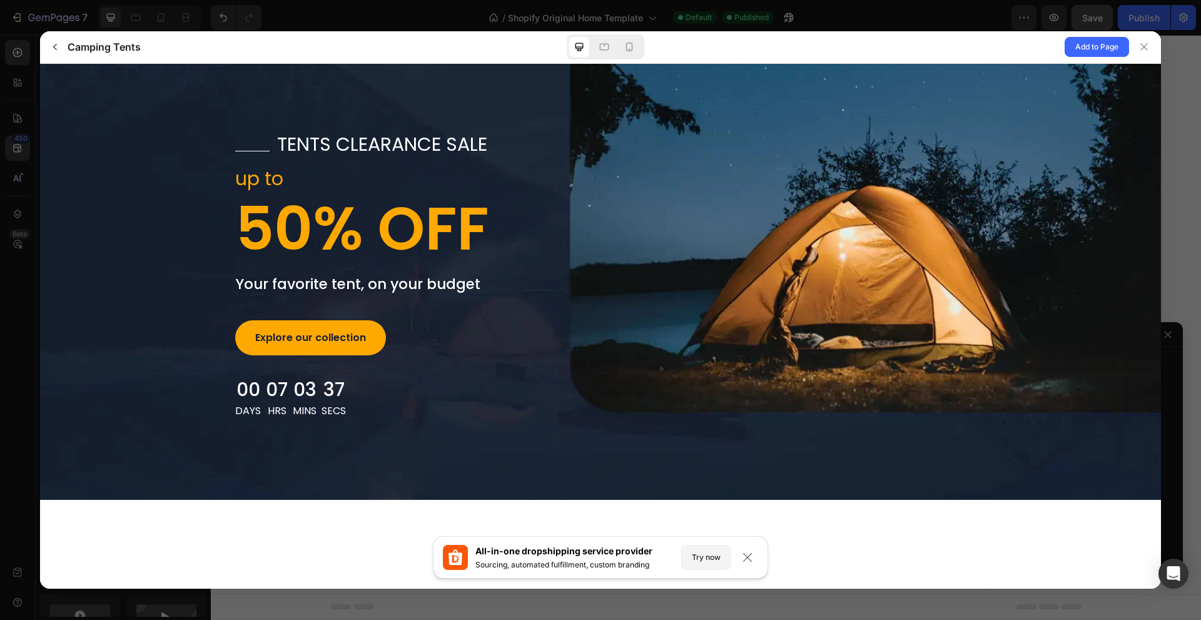
scroll to position [0, 0]
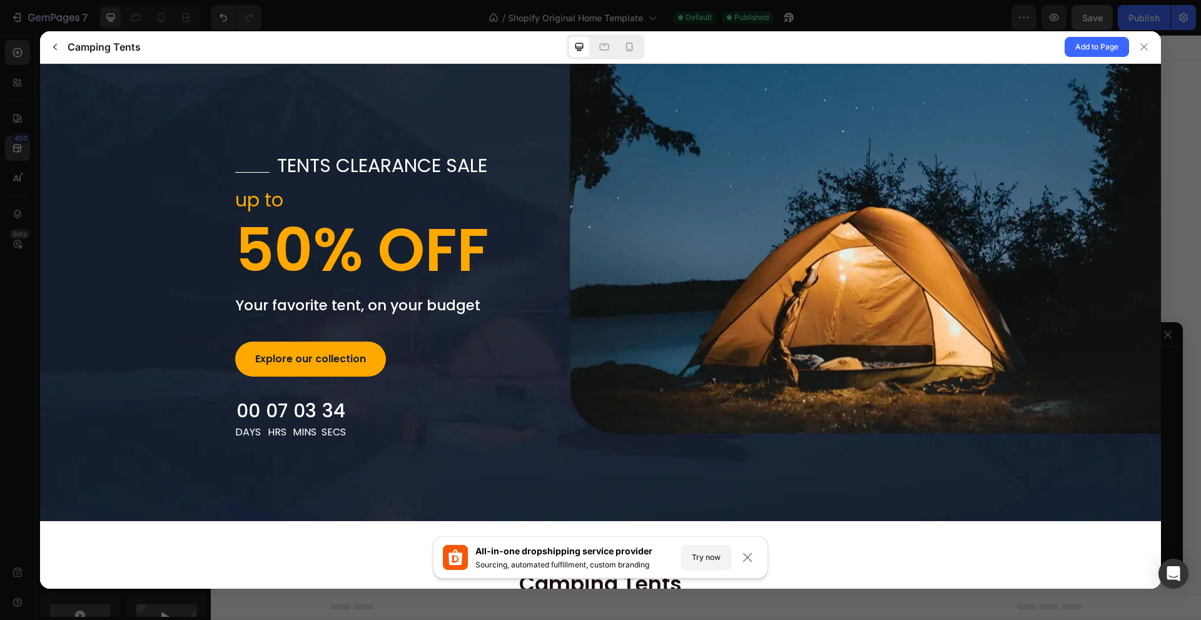
click at [484, 313] on p "Your favorite tent, on your budget" at bounding box center [413, 305] width 356 height 22
click at [1144, 0] on div at bounding box center [600, 0] width 1201 height 0
click at [1171, 0] on div at bounding box center [600, 0] width 1201 height 0
click at [1173, 0] on div at bounding box center [600, 0] width 1201 height 0
click at [1122, 0] on div at bounding box center [600, 0] width 1201 height 0
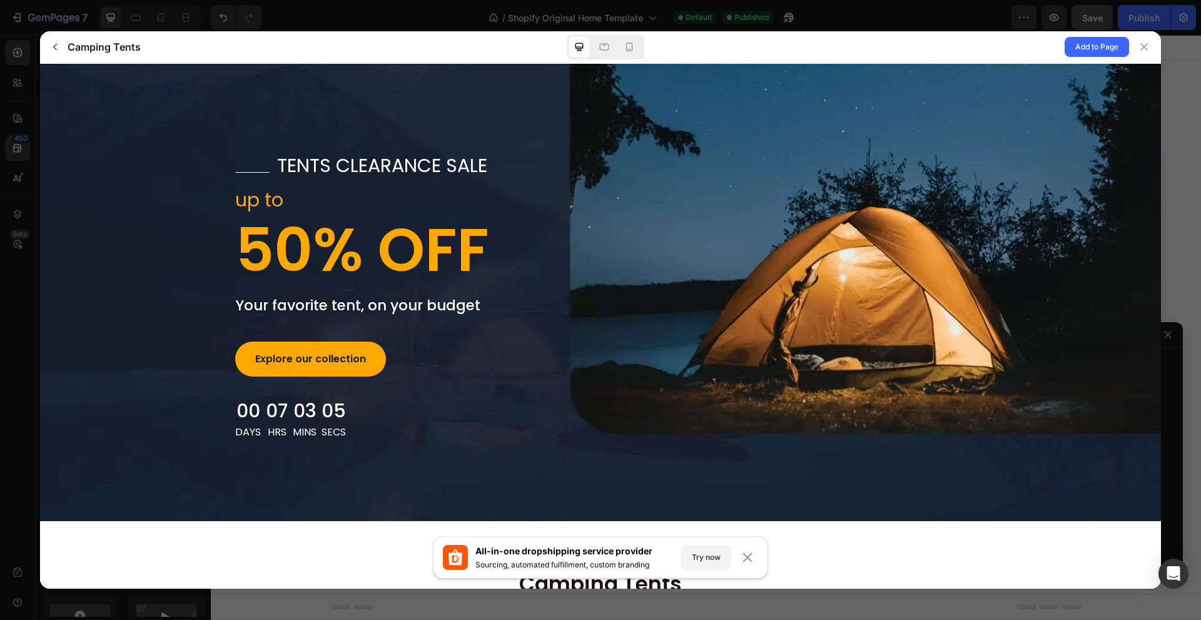
click at [1032, 0] on div at bounding box center [600, 0] width 1201 height 0
click at [897, 0] on div at bounding box center [600, 0] width 1201 height 0
click at [750, 318] on div "Title tents clearance sale up to 50% OFF Your favorite tent, on your budget Exp…" at bounding box center [600, 296] width 750 height 285
click at [392, 64] on gp-row "Title tents clearance sale up to 50% OFF Your favorite tent, on your budget Exp…" at bounding box center [600, 291] width 1121 height 457
click at [893, 226] on div "Title tents clearance sale up to 50% OFF Your favorite tent, on your budget Exp…" at bounding box center [600, 296] width 750 height 285
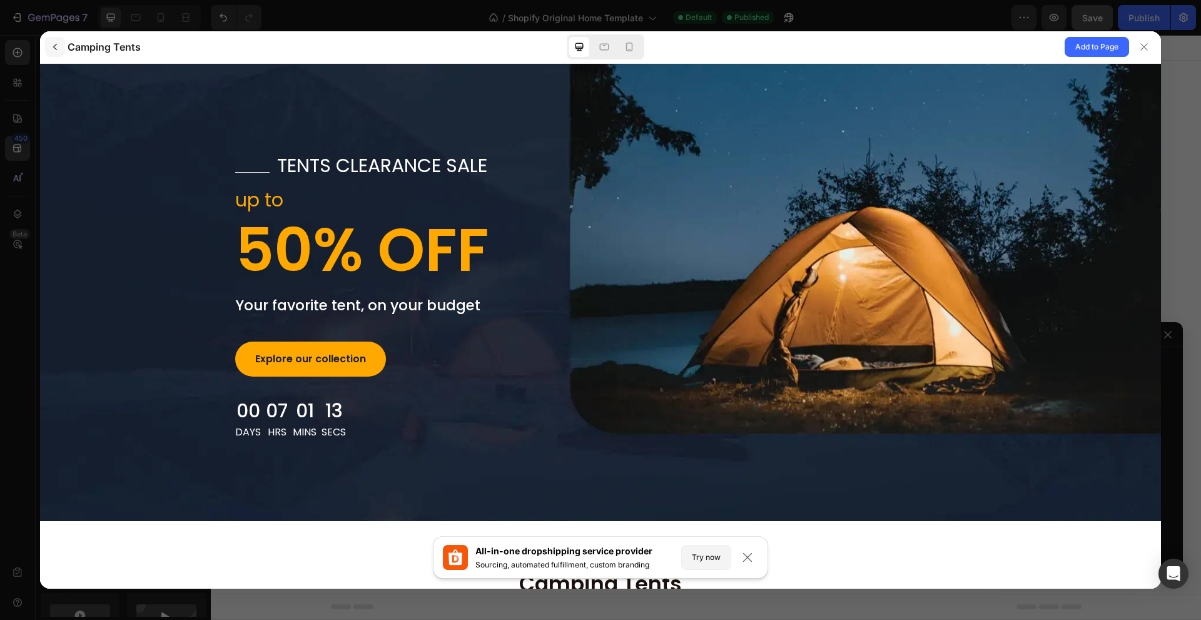
click at [54, 47] on icon "button" at bounding box center [55, 47] width 10 height 10
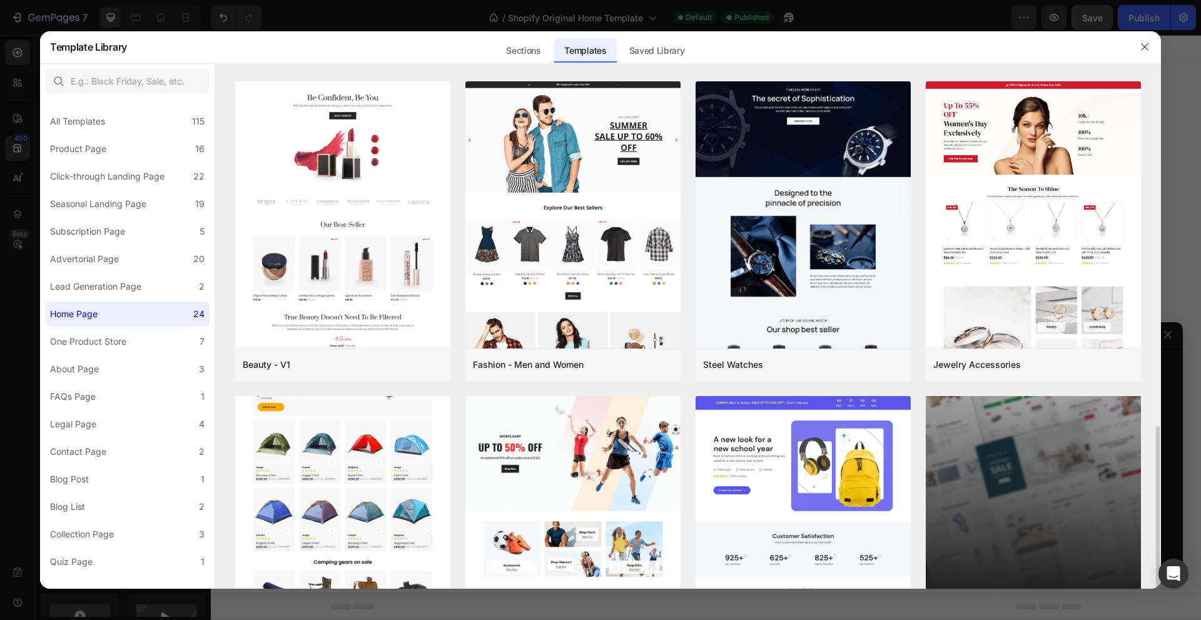
scroll to position [1061, 0]
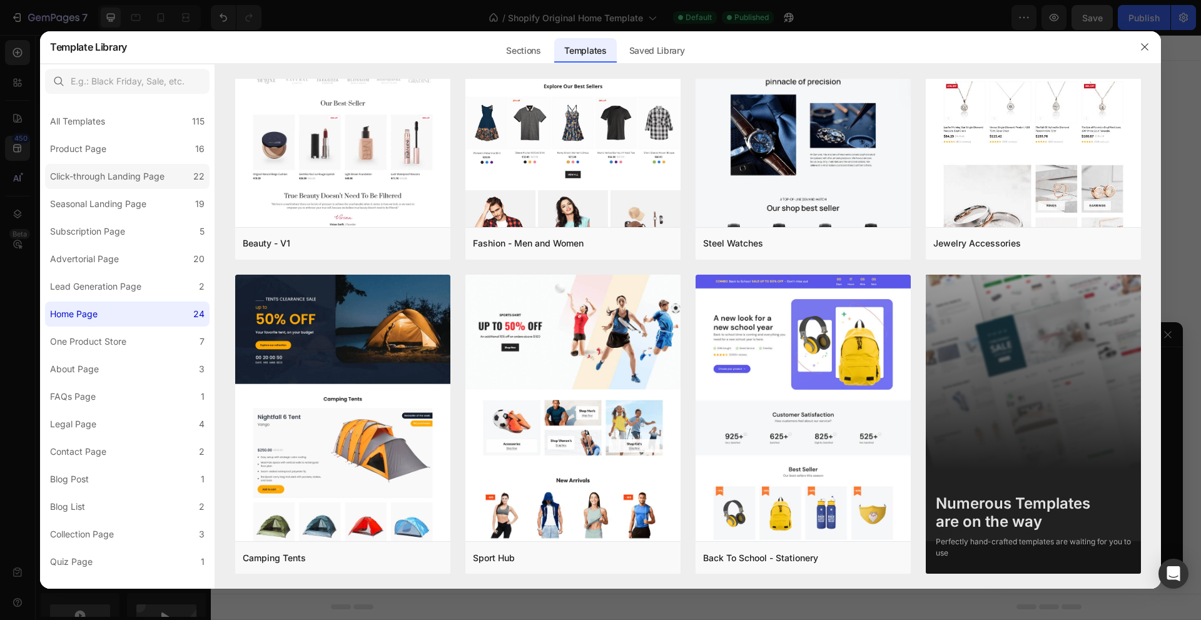
click at [119, 169] on div "Click-through Landing Page" at bounding box center [107, 176] width 114 height 15
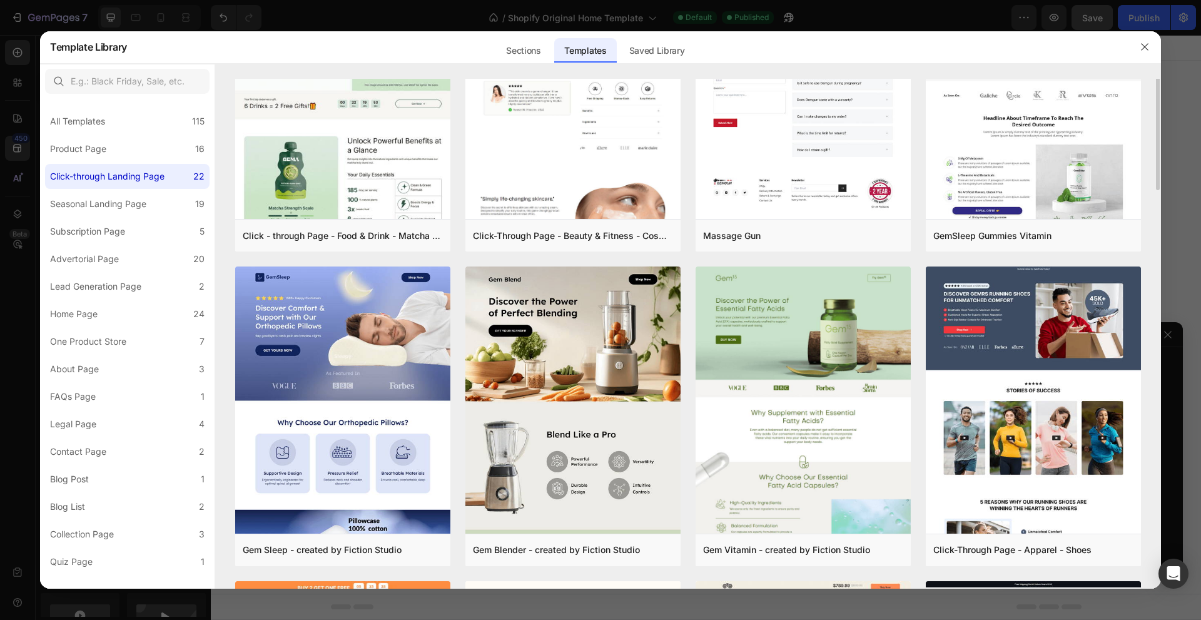
scroll to position [0, 0]
